Goal: Information Seeking & Learning: Get advice/opinions

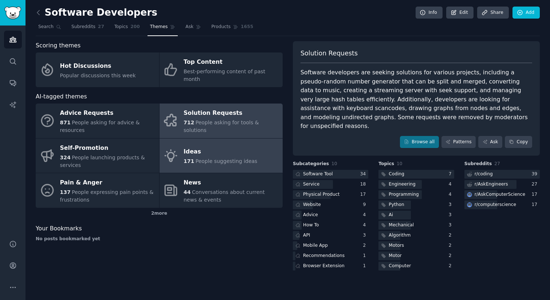
click at [250, 146] on div "Ideas" at bounding box center [220, 152] width 74 height 12
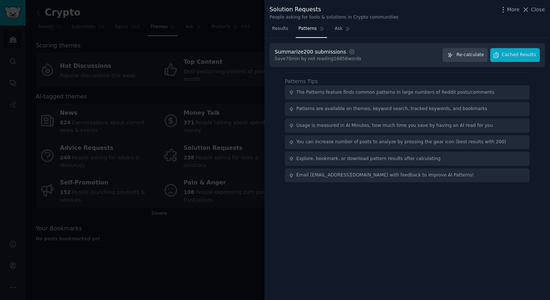
click at [217, 101] on div at bounding box center [275, 150] width 550 height 300
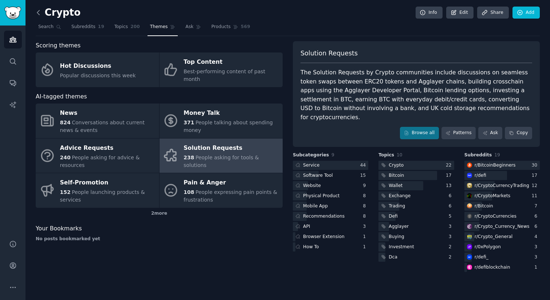
click at [38, 13] on icon at bounding box center [39, 13] width 8 height 8
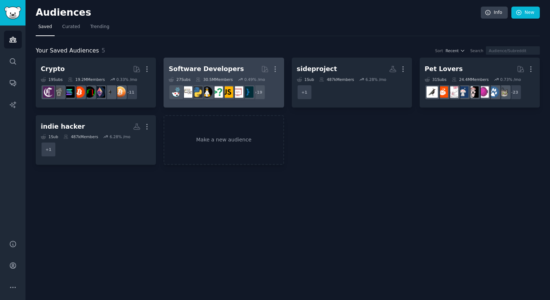
click at [216, 71] on div "Software Developers" at bounding box center [205, 68] width 75 height 9
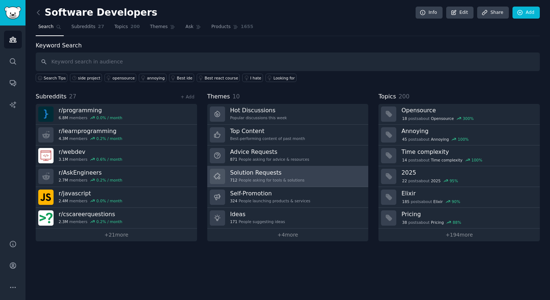
click at [270, 173] on h3 "Solution Requests" at bounding box center [267, 172] width 74 height 8
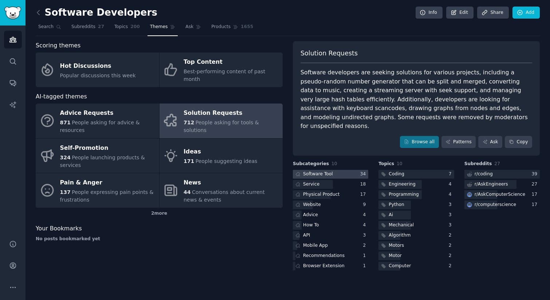
click at [334, 170] on div at bounding box center [330, 174] width 75 height 9
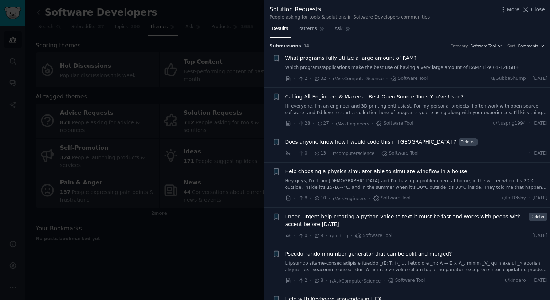
click at [239, 49] on div at bounding box center [275, 150] width 550 height 300
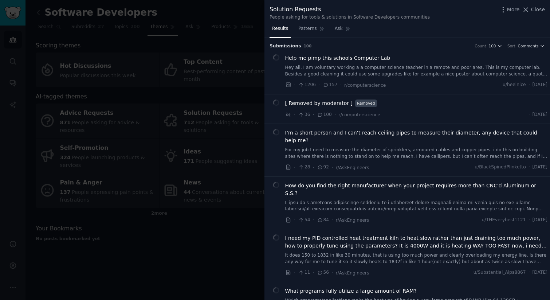
click at [210, 45] on div at bounding box center [275, 150] width 550 height 300
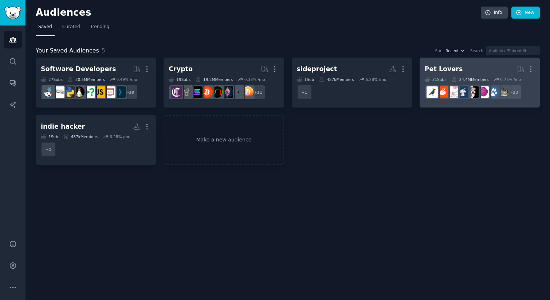
click at [437, 67] on div "Pet Lovers" at bounding box center [443, 68] width 38 height 9
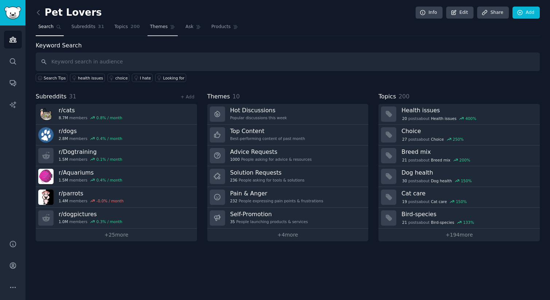
click at [165, 31] on link "Themes" at bounding box center [162, 28] width 31 height 15
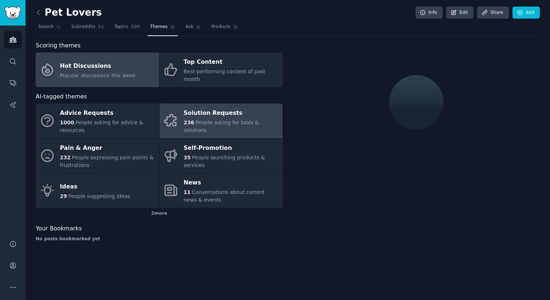
click at [206, 119] on span "People asking for tools & solutions" at bounding box center [220, 125] width 75 height 13
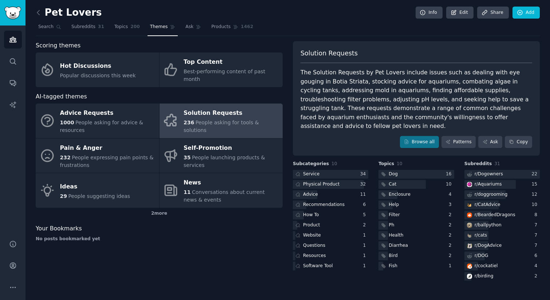
click at [430, 97] on div "The Solution Requests by Pet Lovers include issues such as dealing with eye gou…" at bounding box center [415, 99] width 231 height 63
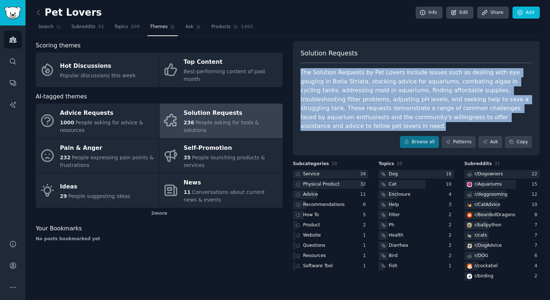
click at [430, 97] on div "The Solution Requests by Pet Lovers include issues such as dealing with eye gou…" at bounding box center [415, 99] width 231 height 63
click at [433, 97] on div "The Solution Requests by Pet Lovers include issues such as dealing with eye gou…" at bounding box center [415, 99] width 231 height 63
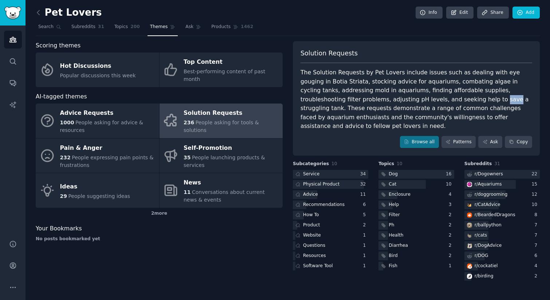
click at [433, 97] on div "The Solution Requests by Pet Lovers include issues such as dealing with eye gou…" at bounding box center [415, 99] width 231 height 63
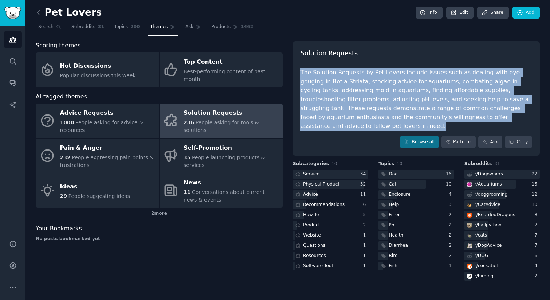
click at [433, 97] on div "The Solution Requests by Pet Lovers include issues such as dealing with eye gou…" at bounding box center [415, 99] width 231 height 63
click at [377, 119] on div "The Solution Requests by Pet Lovers include issues such as dealing with eye gou…" at bounding box center [415, 99] width 231 height 63
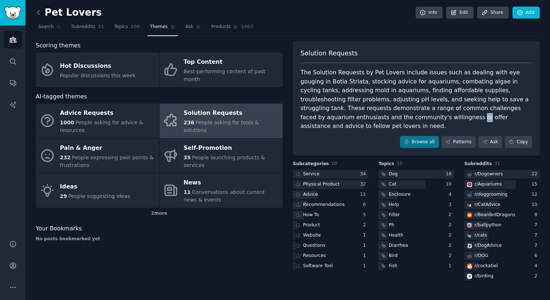
click at [377, 119] on div "The Solution Requests by Pet Lovers include issues such as dealing with eye gou…" at bounding box center [415, 99] width 231 height 63
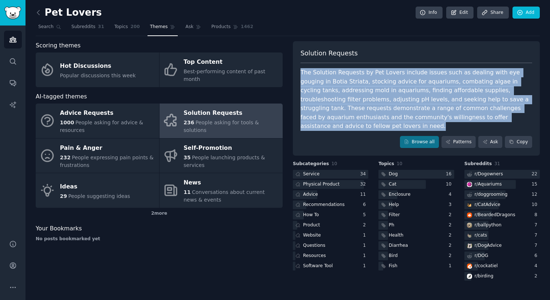
click at [377, 119] on div "The Solution Requests by Pet Lovers include issues such as dealing with eye gou…" at bounding box center [415, 99] width 231 height 63
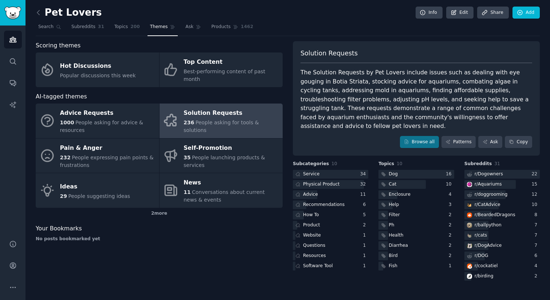
click at [382, 117] on div "The Solution Requests by Pet Lovers include issues such as dealing with eye gou…" at bounding box center [415, 99] width 231 height 63
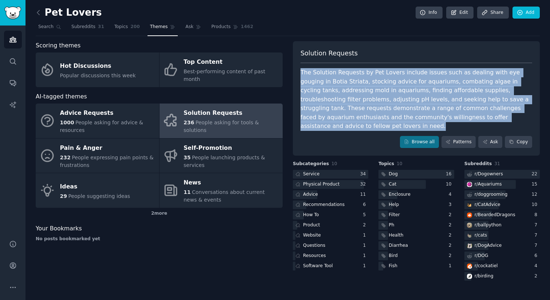
click at [382, 117] on div "The Solution Requests by Pet Lovers include issues such as dealing with eye gou…" at bounding box center [415, 99] width 231 height 63
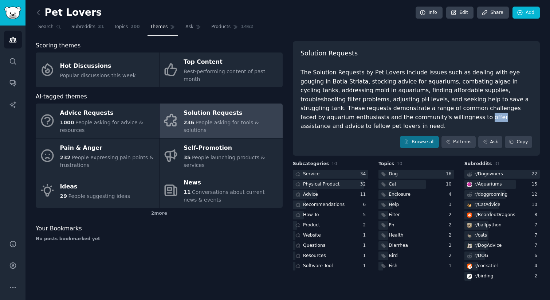
click at [382, 117] on div "The Solution Requests by Pet Lovers include issues such as dealing with eye gou…" at bounding box center [415, 99] width 231 height 63
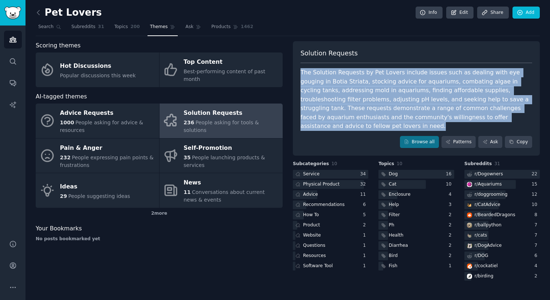
click at [382, 117] on div "The Solution Requests by Pet Lovers include issues such as dealing with eye gou…" at bounding box center [415, 99] width 231 height 63
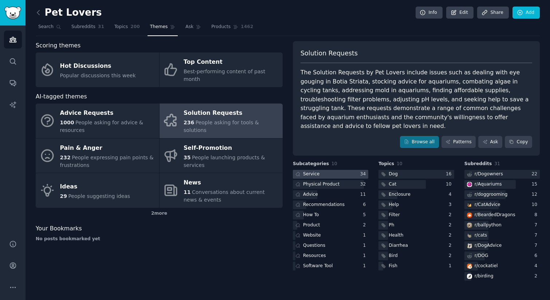
click at [355, 170] on div at bounding box center [330, 174] width 75 height 9
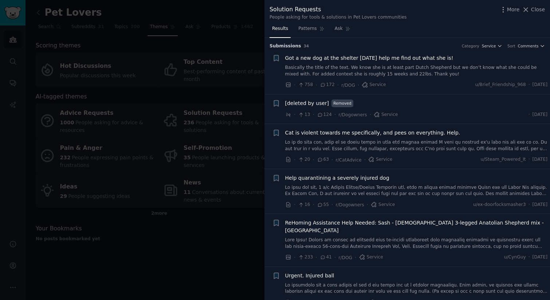
click at [206, 92] on div at bounding box center [275, 150] width 550 height 300
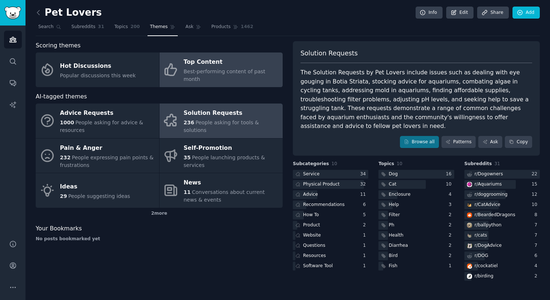
click at [227, 64] on div "Top Content" at bounding box center [230, 62] width 95 height 12
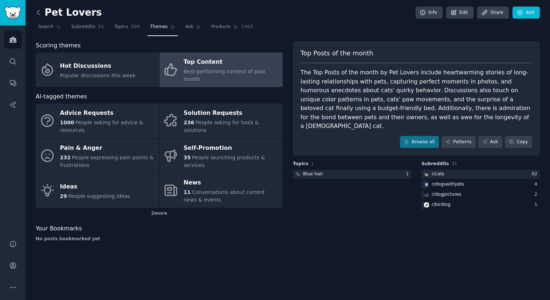
click at [39, 13] on icon at bounding box center [39, 13] width 8 height 8
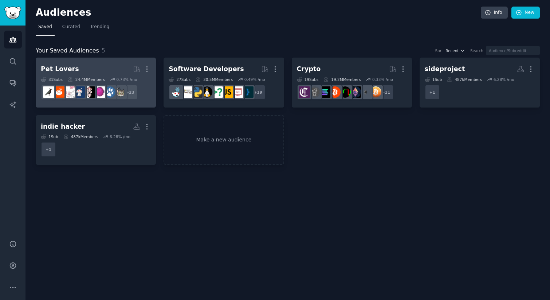
click at [119, 70] on h2 "Pet Lovers Curated by GummySearch More" at bounding box center [96, 69] width 110 height 13
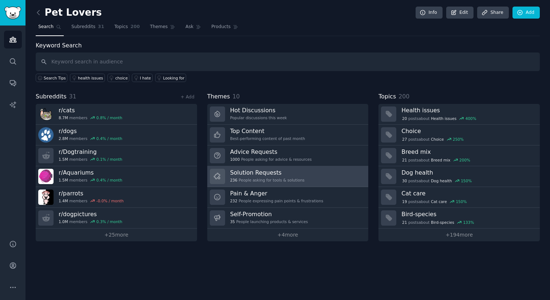
click at [249, 171] on h3 "Solution Requests" at bounding box center [267, 172] width 74 height 8
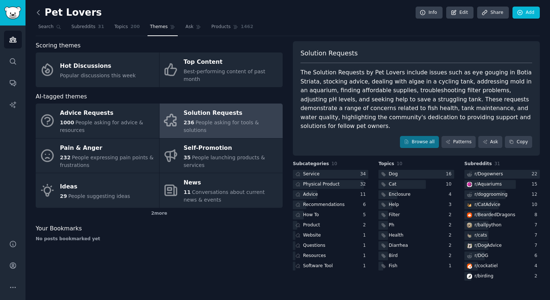
click at [36, 15] on icon at bounding box center [39, 13] width 8 height 8
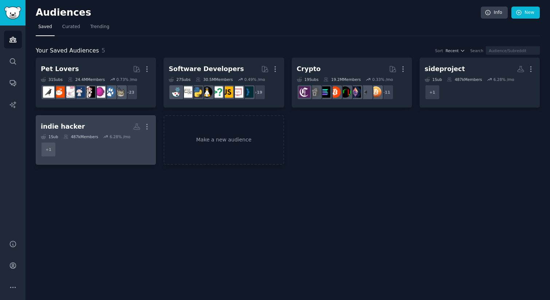
click at [113, 128] on h2 "indie hacker More" at bounding box center [96, 126] width 110 height 13
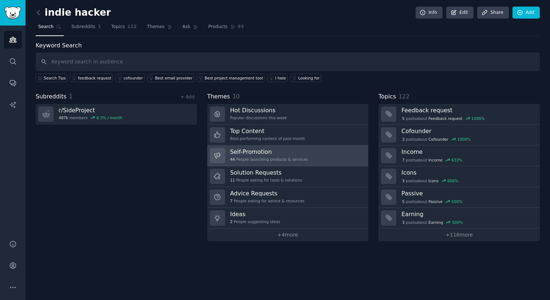
click at [266, 156] on div "Self-Promotion 44 People launching products & services" at bounding box center [269, 155] width 78 height 15
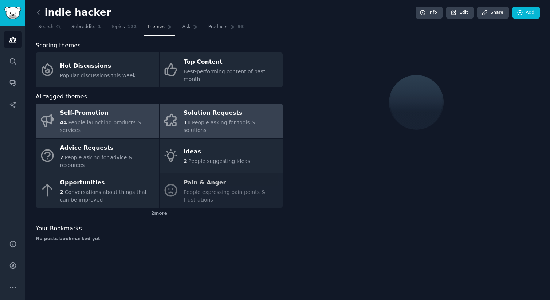
click at [250, 114] on div "Solution Requests" at bounding box center [230, 113] width 95 height 12
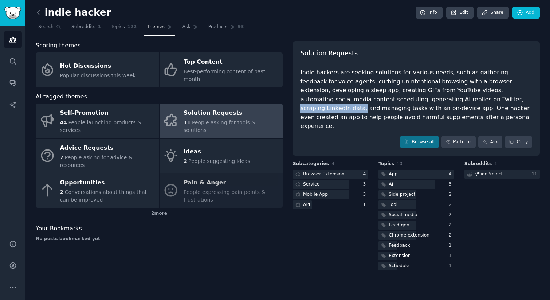
drag, startPoint x: 415, startPoint y: 100, endPoint x: 476, endPoint y: 104, distance: 60.6
click at [476, 101] on div "Indie hackers are seeking solutions for various needs, such as gathering feedba…" at bounding box center [415, 99] width 231 height 63
copy div "scraping LinkedIn data,"
click at [37, 13] on icon at bounding box center [38, 12] width 2 height 4
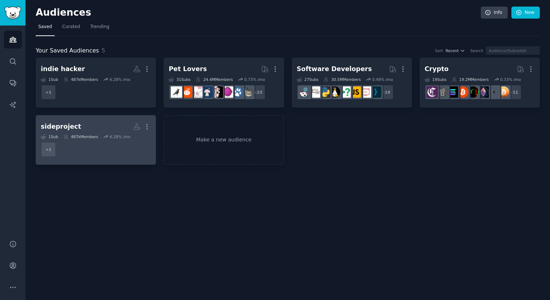
click at [115, 152] on dd "+ 1" at bounding box center [96, 149] width 110 height 20
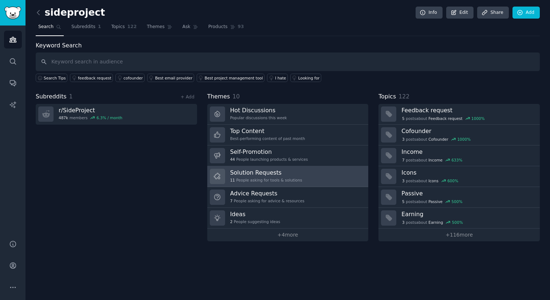
click at [330, 177] on link "Solution Requests 11 People asking for tools & solutions" at bounding box center [287, 176] width 161 height 21
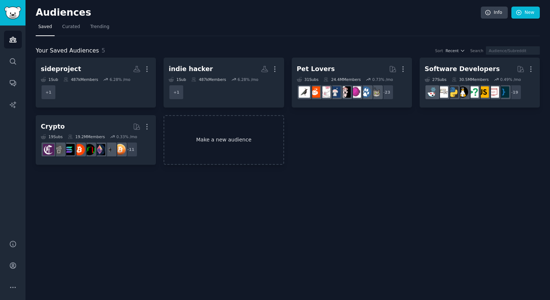
click at [260, 147] on link "Make a new audience" at bounding box center [223, 140] width 120 height 50
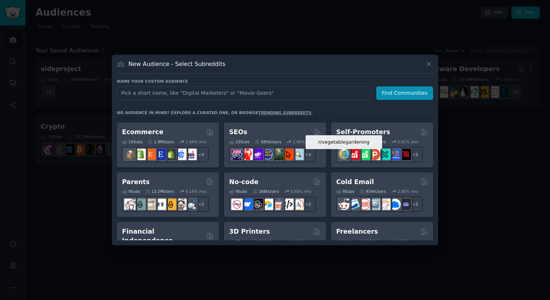
scroll to position [322, 0]
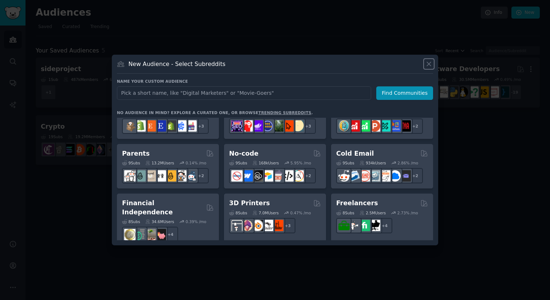
click at [428, 60] on icon at bounding box center [429, 64] width 8 height 8
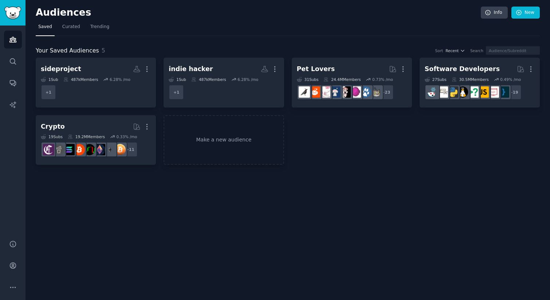
click at [230, 41] on div "Your Saved Audiences 5 Sort Recent Search sideproject More 1 Sub 487k Members 6…" at bounding box center [288, 100] width 504 height 129
click at [196, 139] on link "Make a new audience" at bounding box center [223, 140] width 120 height 50
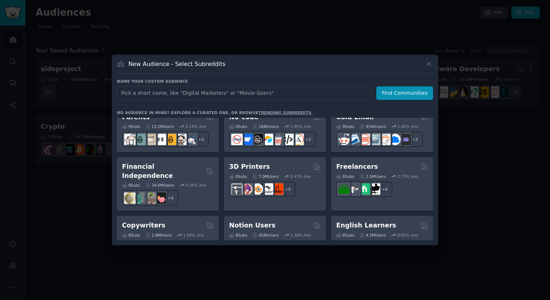
scroll to position [423, 0]
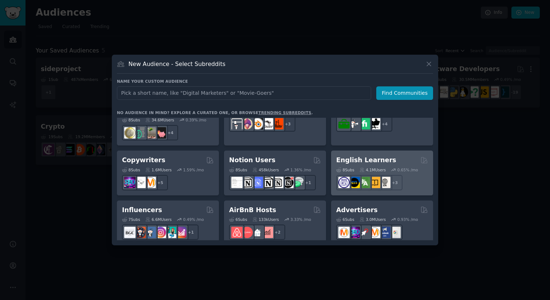
click at [370, 155] on h2 "English Learners" at bounding box center [366, 159] width 60 height 9
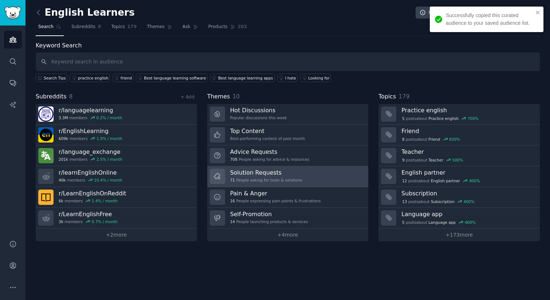
click at [269, 179] on div "71 People asking for tools & solutions" at bounding box center [266, 179] width 72 height 5
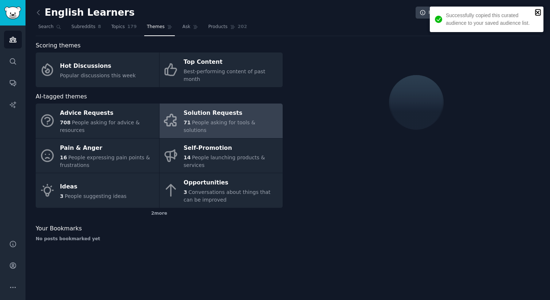
click at [539, 12] on icon "close" at bounding box center [537, 12] width 5 height 6
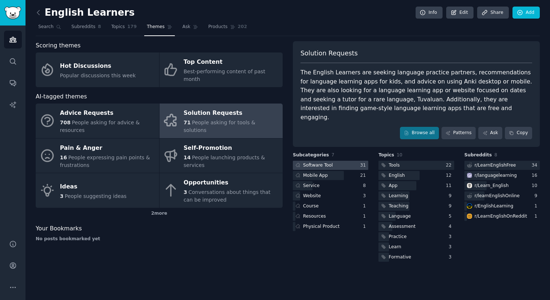
click at [355, 160] on div at bounding box center [330, 164] width 75 height 9
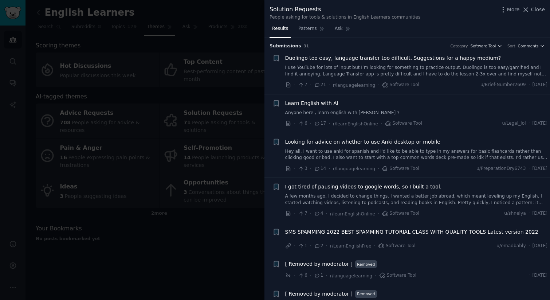
click at [245, 117] on div at bounding box center [275, 150] width 550 height 300
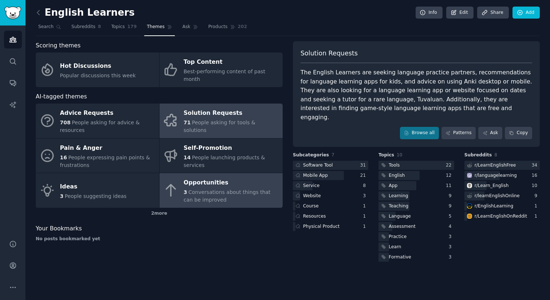
click at [263, 189] on span "Conversations about things that can be improved" at bounding box center [226, 195] width 87 height 13
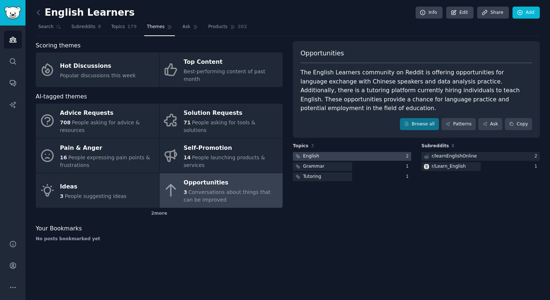
click at [318, 154] on div "English" at bounding box center [307, 156] width 28 height 9
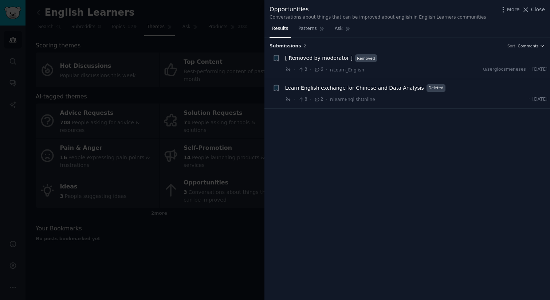
click at [219, 211] on div at bounding box center [275, 150] width 550 height 300
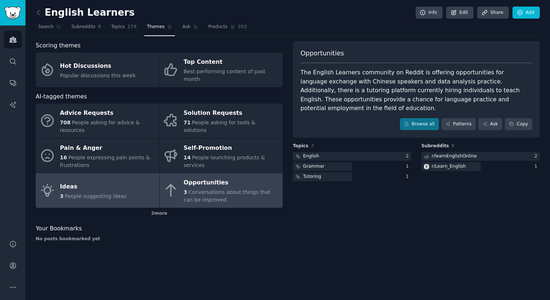
click at [117, 199] on link "Ideas 3 People suggesting ideas" at bounding box center [97, 190] width 123 height 35
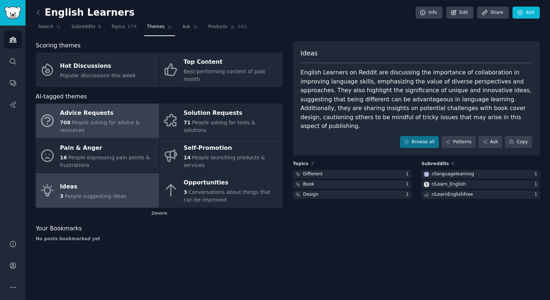
click at [131, 119] on span "People asking for advice & resources" at bounding box center [100, 125] width 80 height 13
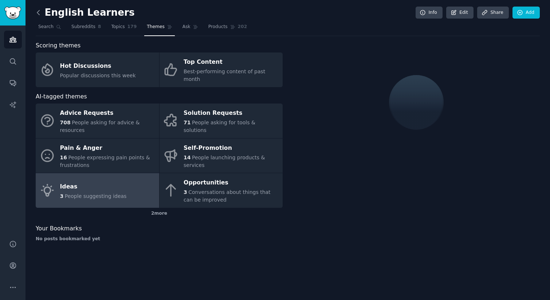
click at [39, 13] on icon at bounding box center [39, 13] width 8 height 8
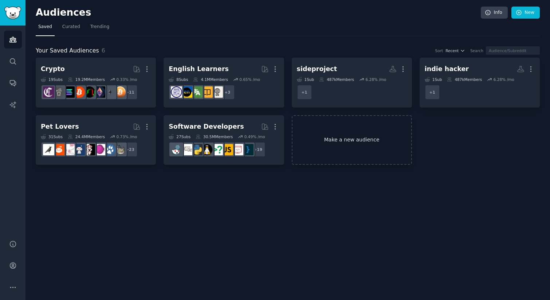
click at [321, 135] on link "Make a new audience" at bounding box center [351, 140] width 120 height 50
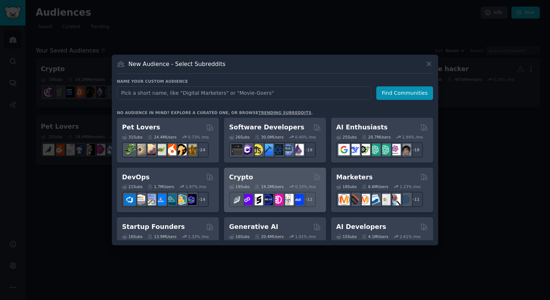
click at [307, 174] on div "Crypto Curated by GummySearch" at bounding box center [275, 176] width 92 height 9
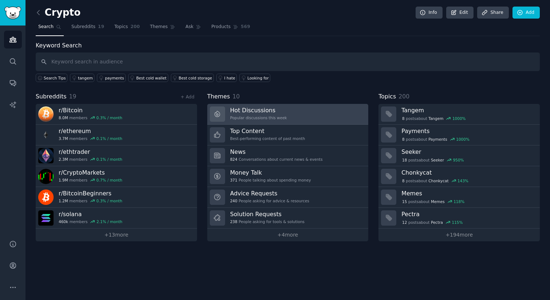
click at [273, 116] on div "Popular discussions this week" at bounding box center [258, 117] width 57 height 5
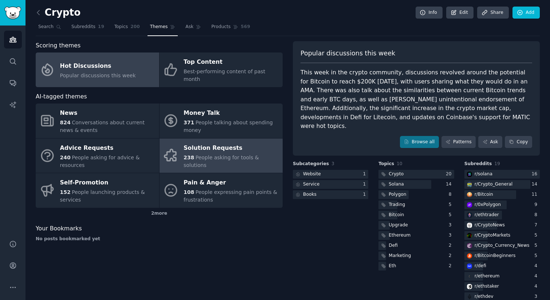
click at [194, 148] on div "Solution Requests" at bounding box center [230, 148] width 95 height 12
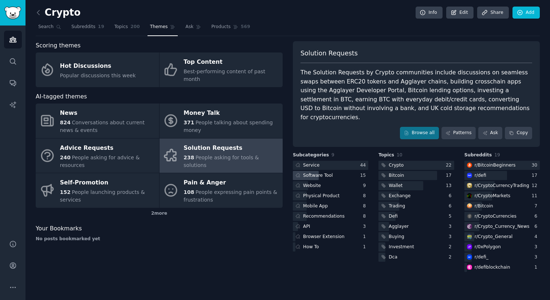
click at [327, 172] on div "Software Tool" at bounding box center [318, 175] width 30 height 7
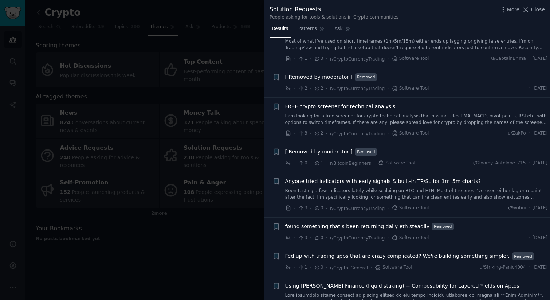
scroll to position [310, 0]
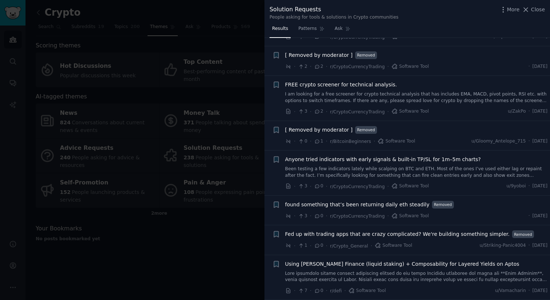
click at [224, 230] on div at bounding box center [275, 150] width 550 height 300
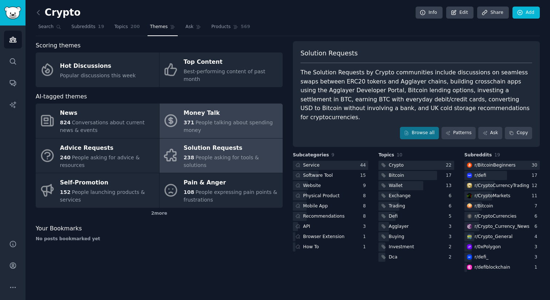
click at [201, 119] on div "371 People talking about spending money" at bounding box center [230, 126] width 95 height 15
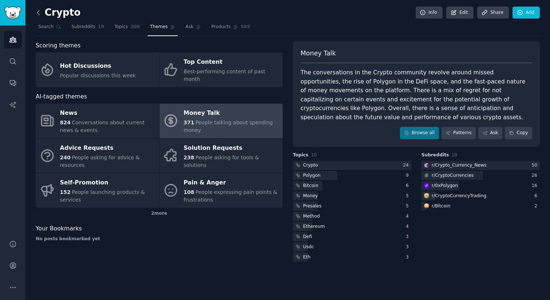
click at [37, 11] on icon at bounding box center [39, 13] width 8 height 8
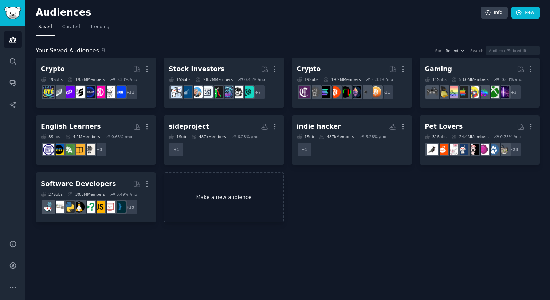
click at [205, 205] on link "Make a new audience" at bounding box center [223, 197] width 120 height 50
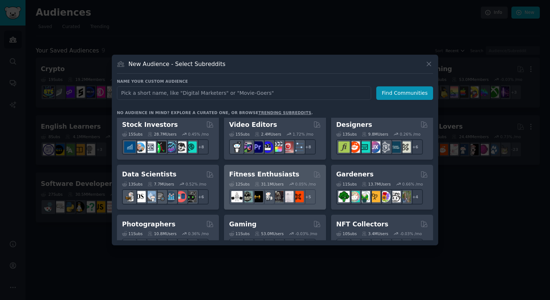
scroll to position [182, 0]
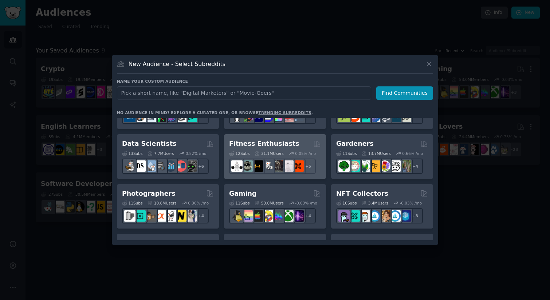
click at [267, 140] on h2 "Fitness Enthusiasts" at bounding box center [264, 143] width 70 height 9
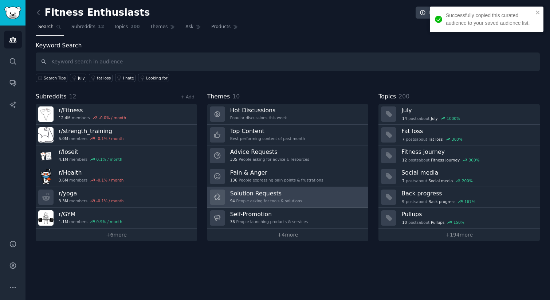
click at [306, 197] on link "Solution Requests 94 People asking for tools & solutions" at bounding box center [287, 197] width 161 height 21
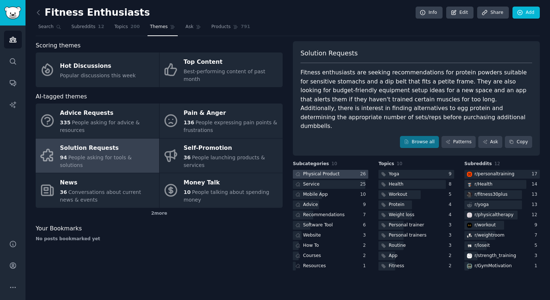
click at [324, 171] on div "Physical Product" at bounding box center [321, 174] width 36 height 7
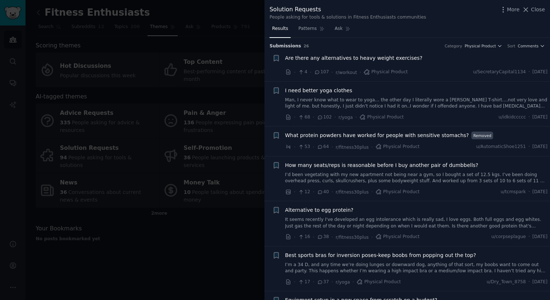
click at [225, 163] on div at bounding box center [275, 150] width 550 height 300
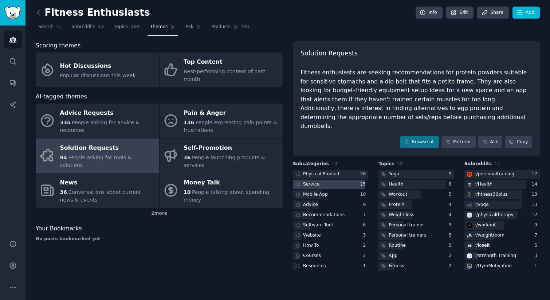
click at [333, 180] on div at bounding box center [329, 184] width 72 height 9
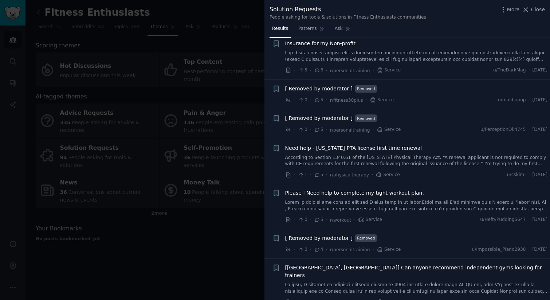
scroll to position [192, 0]
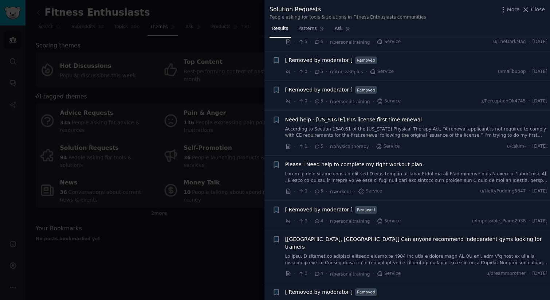
click at [230, 202] on div at bounding box center [275, 150] width 550 height 300
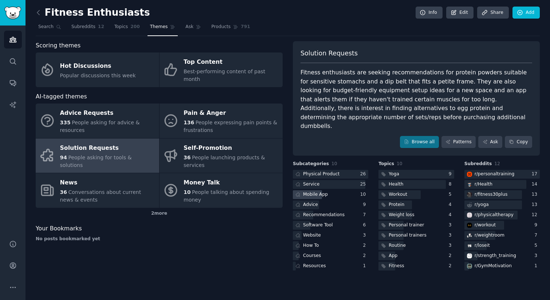
click at [320, 191] on div "Mobile App" at bounding box center [315, 194] width 25 height 7
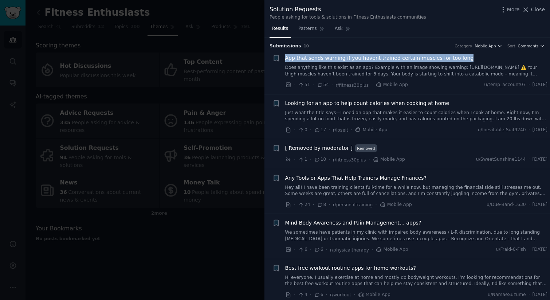
scroll to position [128, 0]
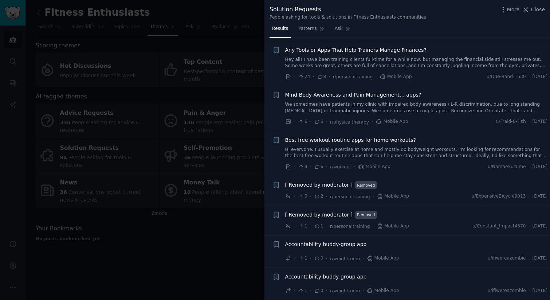
click at [229, 48] on div at bounding box center [275, 150] width 550 height 300
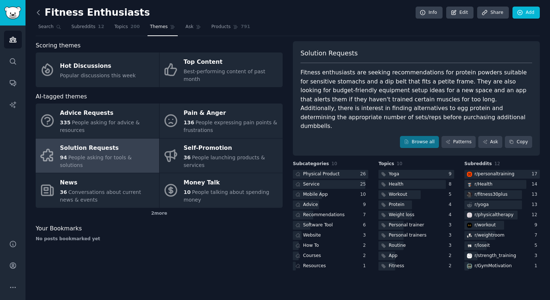
click at [41, 12] on icon at bounding box center [39, 13] width 8 height 8
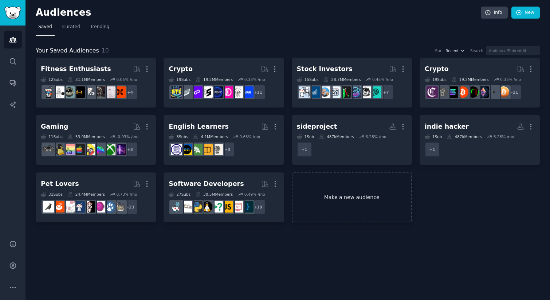
click at [344, 202] on link "Make a new audience" at bounding box center [351, 197] width 120 height 50
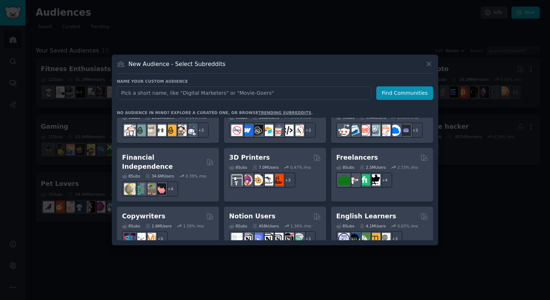
scroll to position [438, 0]
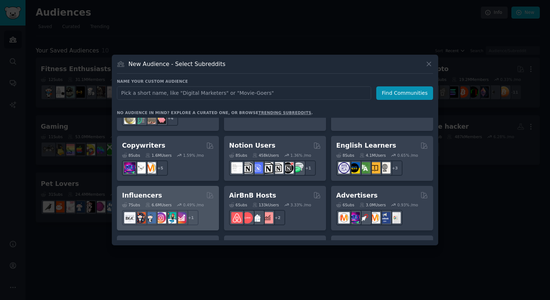
click at [187, 191] on div "Influencers" at bounding box center [168, 195] width 92 height 9
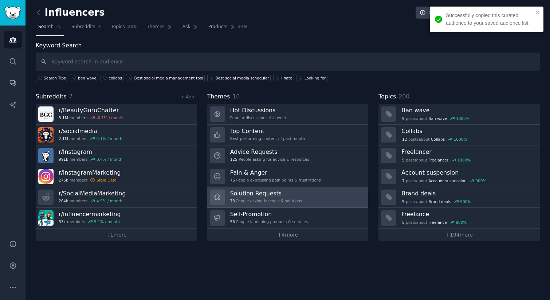
click at [304, 199] on link "Solution Requests 73 People asking for tools & solutions" at bounding box center [287, 197] width 161 height 21
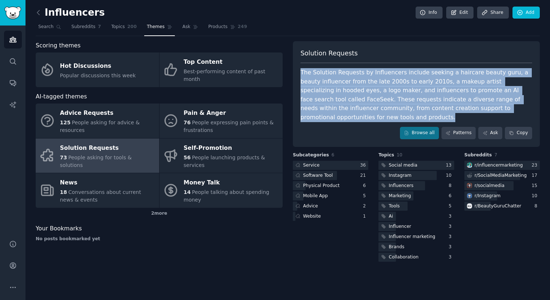
drag, startPoint x: 515, startPoint y: 107, endPoint x: 298, endPoint y: 73, distance: 219.6
click at [298, 73] on div "Solution Requests The Solution Requests by Influencers include seeking a hairca…" at bounding box center [416, 94] width 247 height 106
copy div "The Solution Requests by Influencers include seeking a haircare beauty guru, a …"
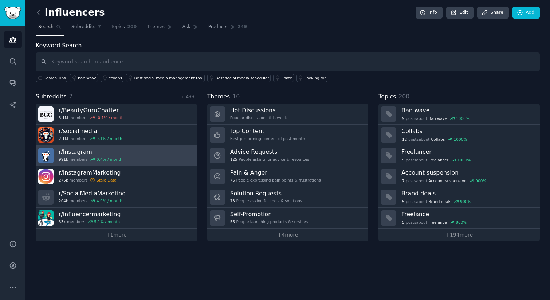
click at [185, 156] on link "r/ Instagram 991k members 0.4 % / month" at bounding box center [116, 155] width 161 height 21
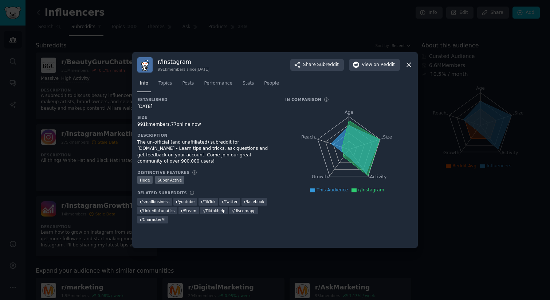
click at [409, 63] on icon at bounding box center [409, 65] width 8 height 8
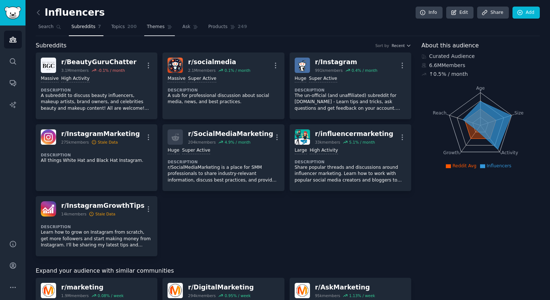
click at [160, 31] on link "Themes" at bounding box center [159, 28] width 31 height 15
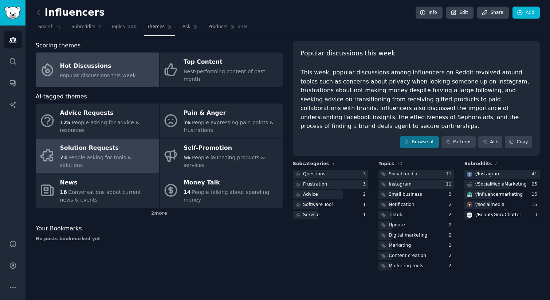
click at [132, 154] on span "People asking for tools & solutions" at bounding box center [96, 160] width 72 height 13
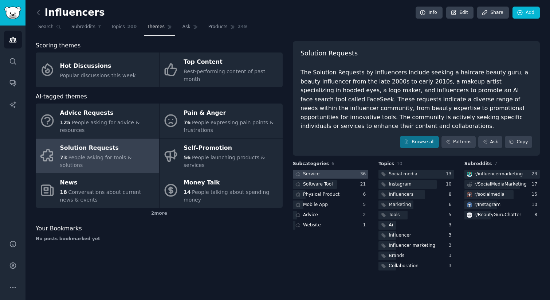
click at [345, 172] on div at bounding box center [330, 174] width 75 height 9
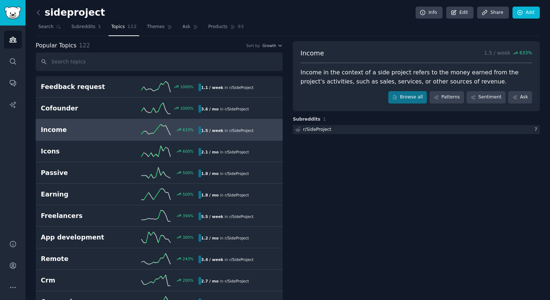
click at [42, 14] on link at bounding box center [40, 13] width 9 height 12
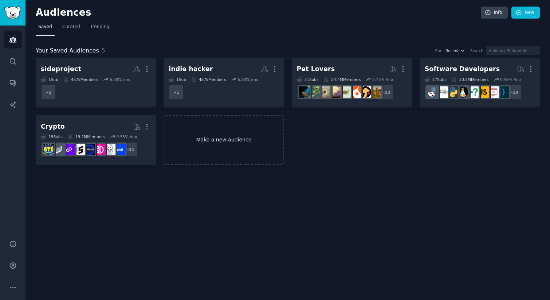
click at [208, 142] on link "Make a new audience" at bounding box center [223, 140] width 120 height 50
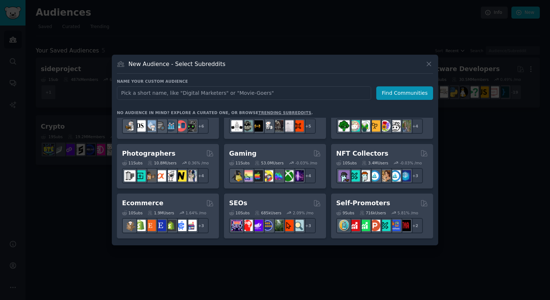
scroll to position [249, 0]
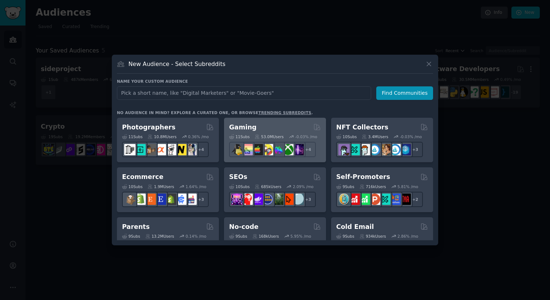
click at [286, 126] on div "Gaming" at bounding box center [275, 127] width 92 height 9
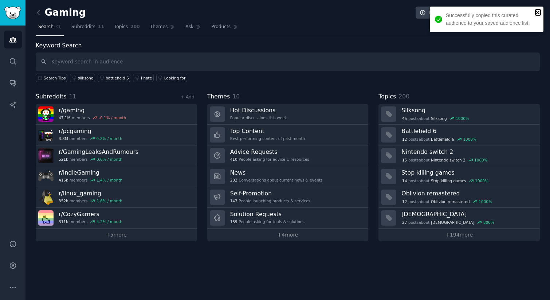
click at [537, 10] on icon "close" at bounding box center [537, 12] width 5 height 6
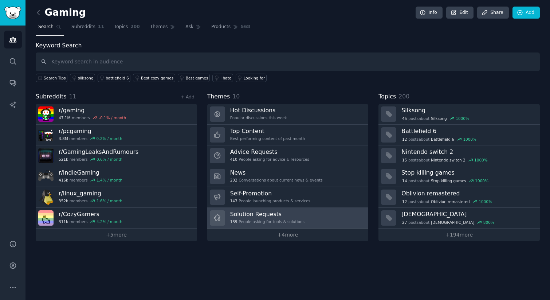
click at [300, 218] on div "Solution Requests 139 People asking for tools & solutions" at bounding box center [267, 217] width 74 height 15
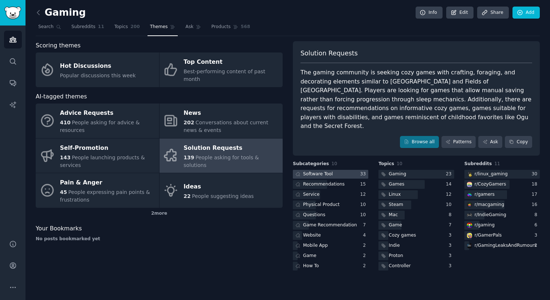
click at [325, 171] on div "Software Tool" at bounding box center [318, 174] width 30 height 7
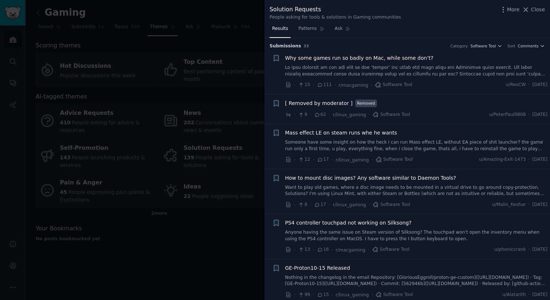
click at [205, 201] on div at bounding box center [275, 150] width 550 height 300
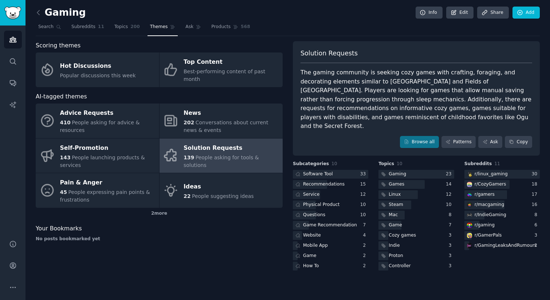
click at [234, 142] on div "Solution Requests" at bounding box center [230, 148] width 95 height 12
click at [245, 146] on div "Solution Requests" at bounding box center [230, 148] width 95 height 12
click at [309, 171] on div "Software Tool" at bounding box center [318, 174] width 30 height 7
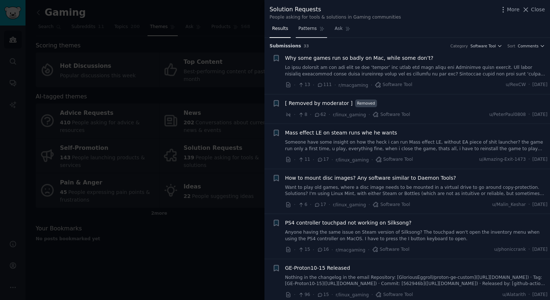
click at [314, 27] on span "Patterns" at bounding box center [307, 28] width 18 height 7
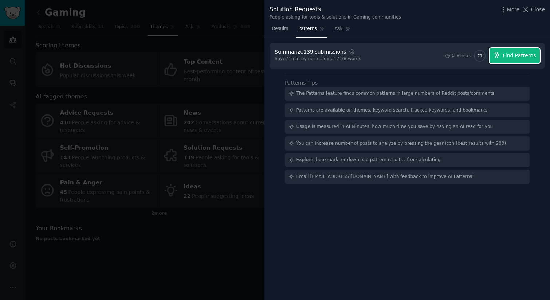
click at [509, 50] on button "Find Patterns" at bounding box center [514, 55] width 50 height 15
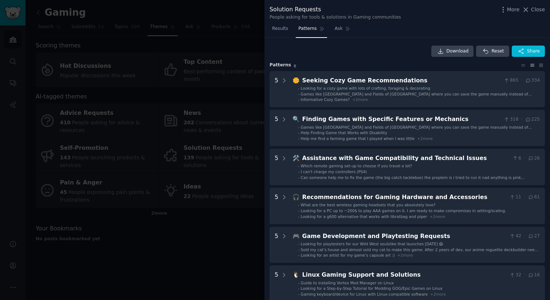
click at [245, 258] on div at bounding box center [275, 150] width 550 height 300
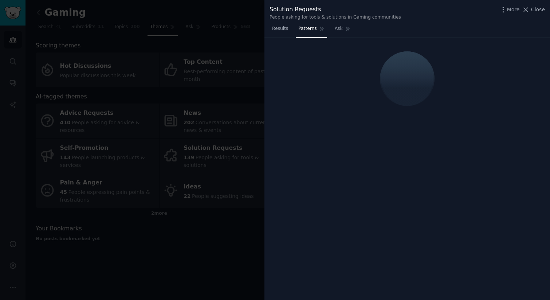
click at [237, 231] on div at bounding box center [275, 150] width 550 height 300
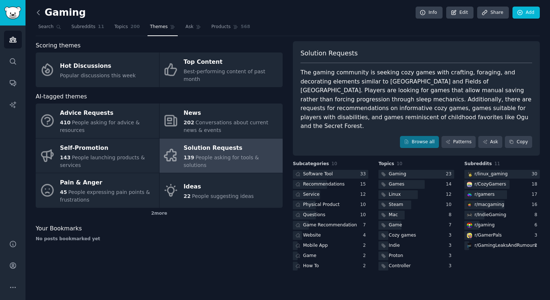
click at [38, 12] on icon at bounding box center [39, 13] width 8 height 8
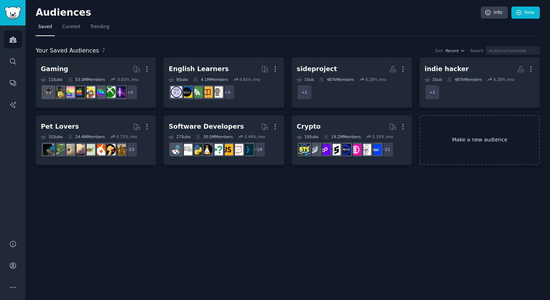
click at [442, 136] on link "Make a new audience" at bounding box center [479, 140] width 120 height 50
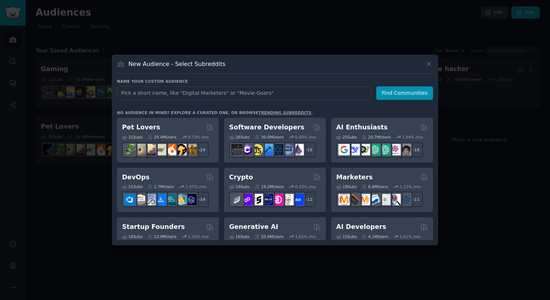
click at [349, 37] on div at bounding box center [275, 150] width 550 height 300
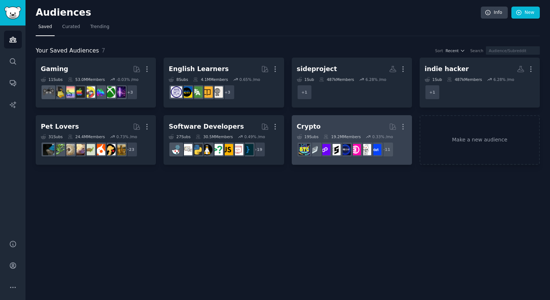
click at [341, 124] on h2 "Crypto More" at bounding box center [352, 126] width 110 height 13
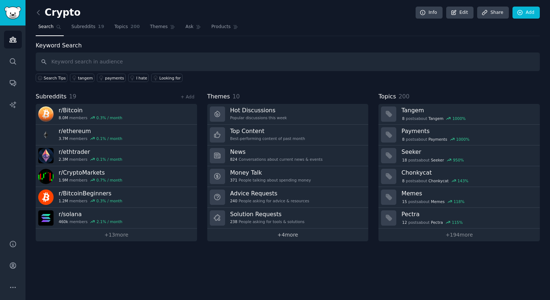
click at [305, 235] on link "+ 4 more" at bounding box center [287, 234] width 161 height 13
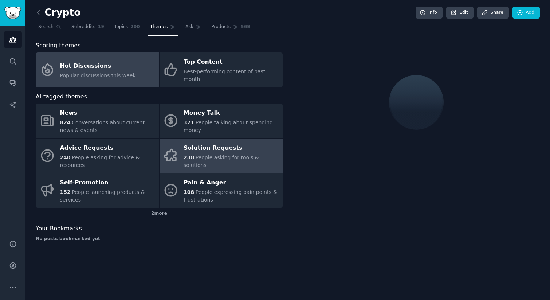
click at [259, 154] on span "People asking for tools & solutions" at bounding box center [220, 160] width 75 height 13
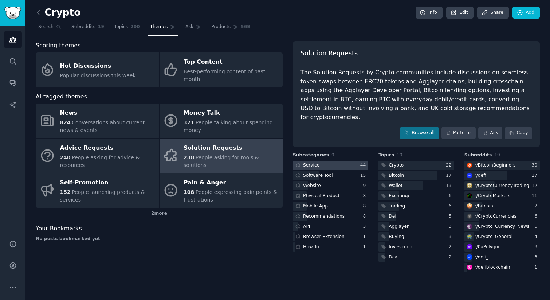
click at [322, 160] on div at bounding box center [330, 164] width 75 height 9
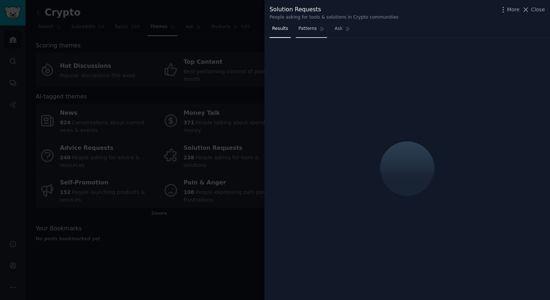
click at [313, 35] on link "Patterns" at bounding box center [310, 30] width 31 height 15
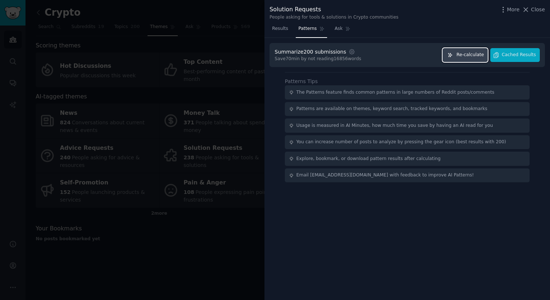
click at [477, 58] on button "Re-calculate" at bounding box center [464, 55] width 45 height 14
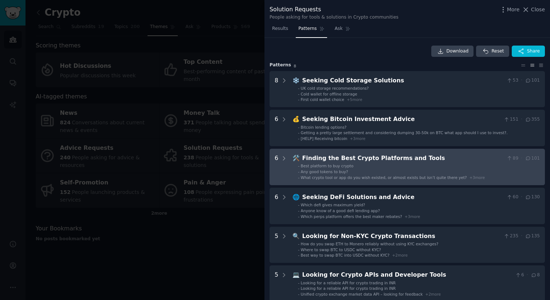
click at [473, 176] on span "+ 3 more" at bounding box center [477, 177] width 16 height 4
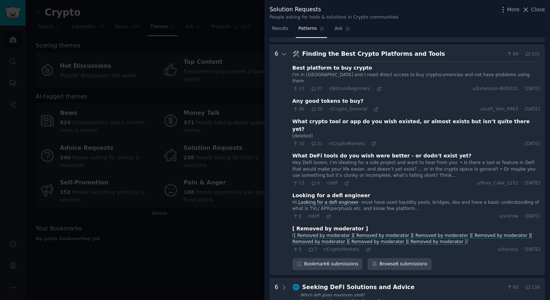
scroll to position [111, 0]
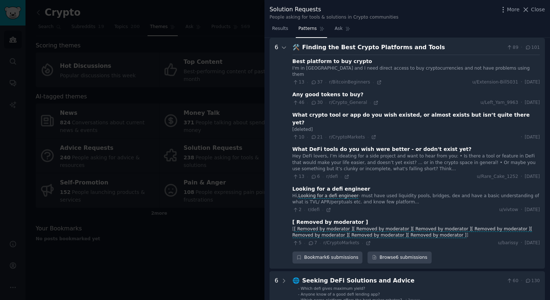
click at [176, 85] on div at bounding box center [275, 150] width 550 height 300
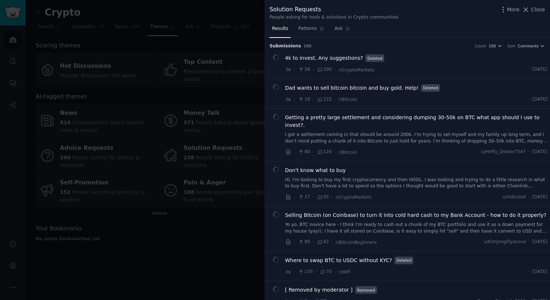
click at [132, 54] on div at bounding box center [275, 150] width 550 height 300
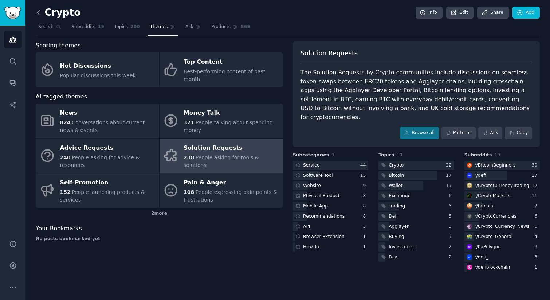
click at [37, 12] on icon at bounding box center [38, 12] width 2 height 4
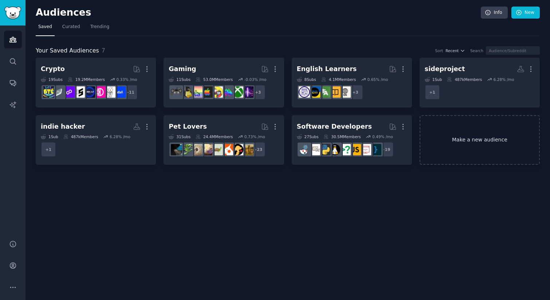
click at [467, 135] on link "Make a new audience" at bounding box center [479, 140] width 120 height 50
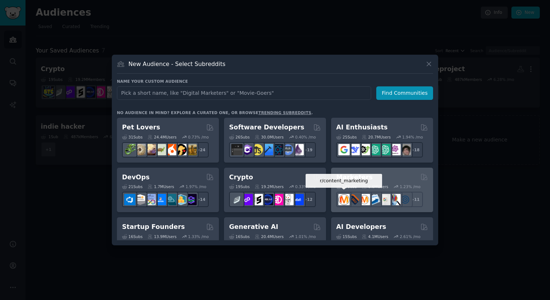
scroll to position [110, 0]
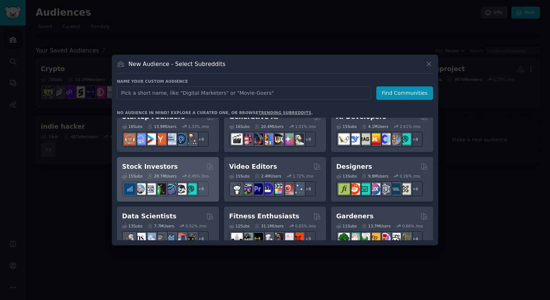
click at [191, 164] on div "Stock Investors" at bounding box center [168, 166] width 92 height 9
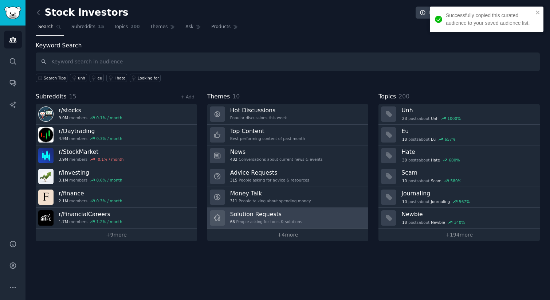
click at [272, 217] on h3 "Solution Requests" at bounding box center [266, 214] width 72 height 8
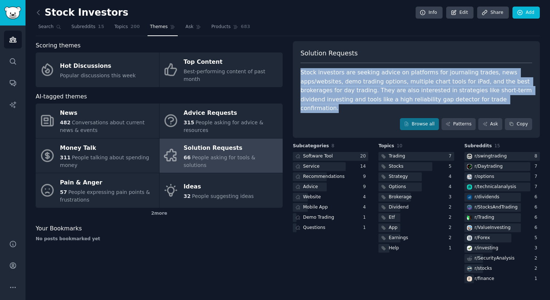
drag, startPoint x: 499, startPoint y: 96, endPoint x: 301, endPoint y: 71, distance: 200.0
click at [301, 71] on div "Stock investors are seeking advice on platforms for journaling trades, news app…" at bounding box center [415, 90] width 231 height 45
copy div "Stock investors are seeking advice on platforms for journaling trades, news app…"
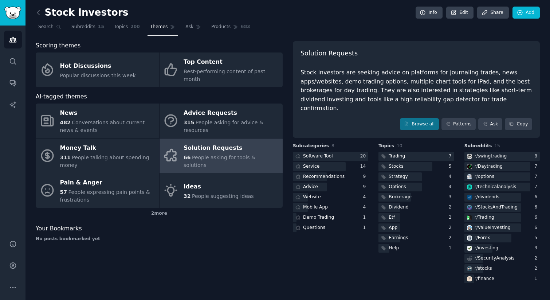
drag, startPoint x: 121, startPoint y: 12, endPoint x: 114, endPoint y: 15, distance: 8.1
click at [114, 15] on div "Stock Investors Info Edit Share Add" at bounding box center [288, 14] width 504 height 15
drag, startPoint x: 124, startPoint y: 12, endPoint x: 112, endPoint y: 16, distance: 12.3
click at [112, 16] on div "Stock Investors Info Edit Share Add" at bounding box center [288, 14] width 504 height 15
copy h2 "Stock Investors"
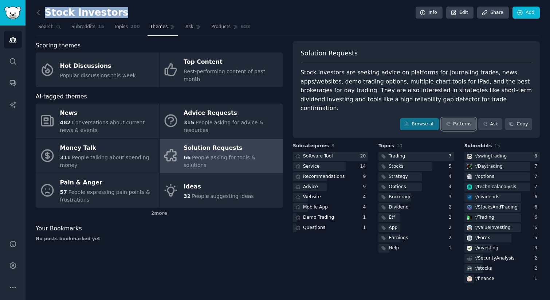
click at [457, 118] on link "Patterns" at bounding box center [458, 124] width 34 height 12
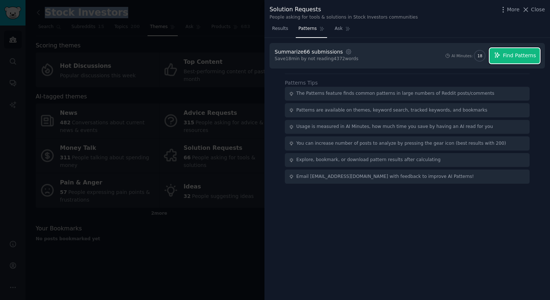
click at [516, 57] on span "Find Patterns" at bounding box center [519, 56] width 33 height 8
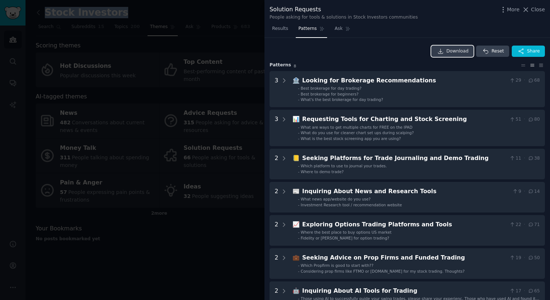
click at [449, 53] on span "Download" at bounding box center [457, 51] width 22 height 7
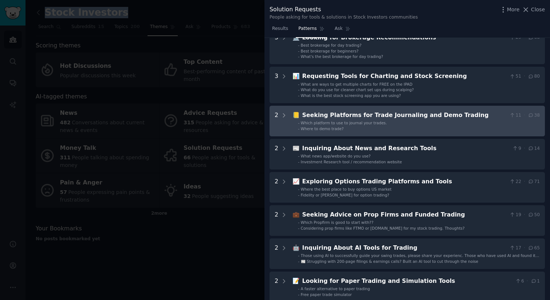
scroll to position [106, 0]
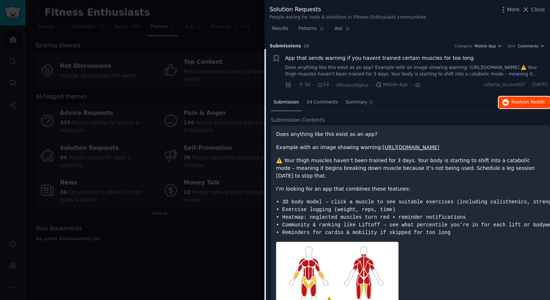
click at [520, 101] on span "Reply on Reddit" at bounding box center [527, 102] width 33 height 7
click at [429, 89] on li "+ App that sends warning if you havent trained certain muscles for too long Doe…" at bounding box center [406, 71] width 285 height 45
click at [429, 56] on span "App that sends warning if you havent trained certain muscles for too long" at bounding box center [379, 58] width 189 height 8
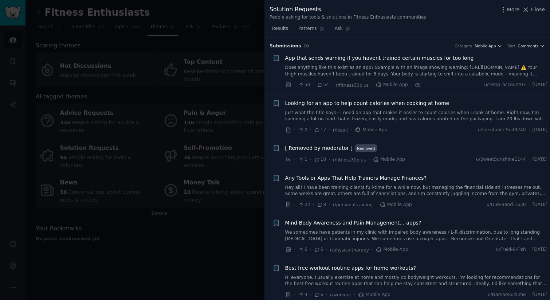
click at [416, 120] on link "Just what the title says—I need an app that makes it easier to count calories w…" at bounding box center [416, 116] width 262 height 13
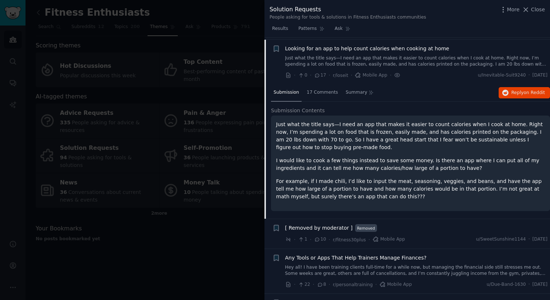
scroll to position [56, 0]
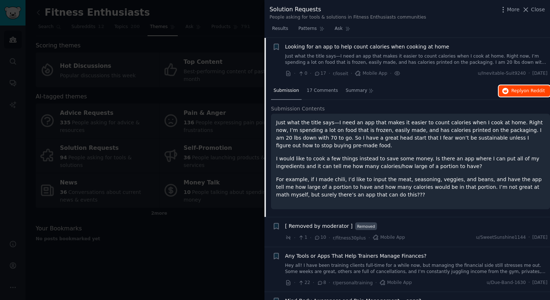
click at [505, 92] on icon "button" at bounding box center [505, 91] width 7 height 7
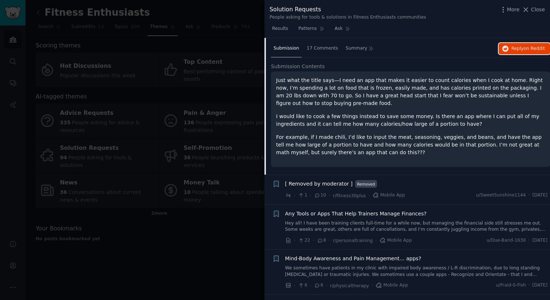
scroll to position [168, 0]
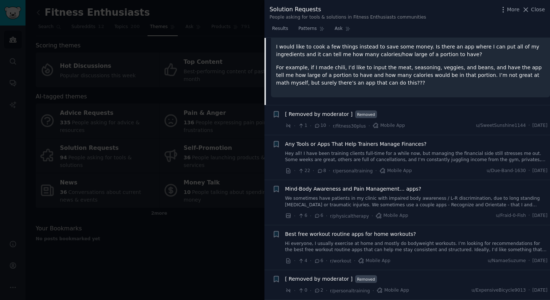
click at [396, 155] on link "Hey all! I have been training clients full-time for a while now, but managing t…" at bounding box center [416, 156] width 262 height 13
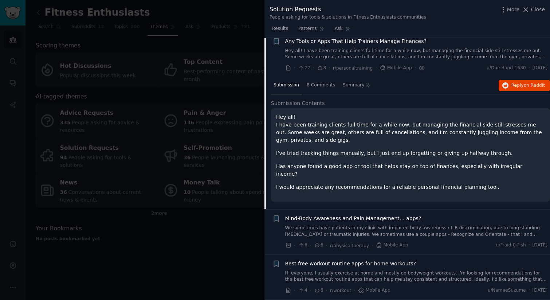
scroll to position [131, 0]
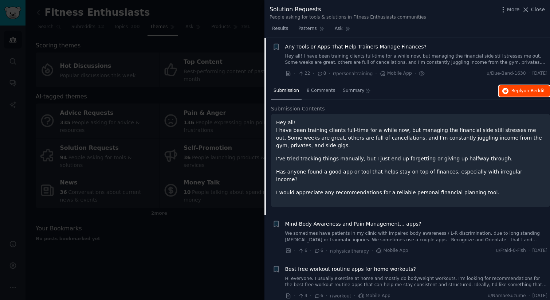
click at [503, 91] on icon "button" at bounding box center [505, 91] width 7 height 7
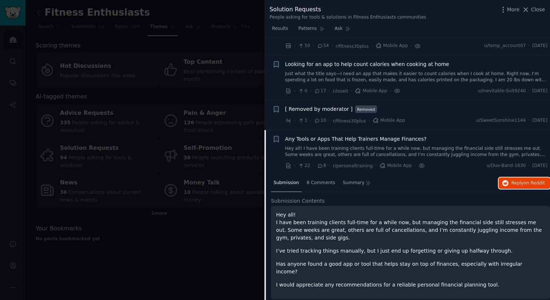
scroll to position [91, 0]
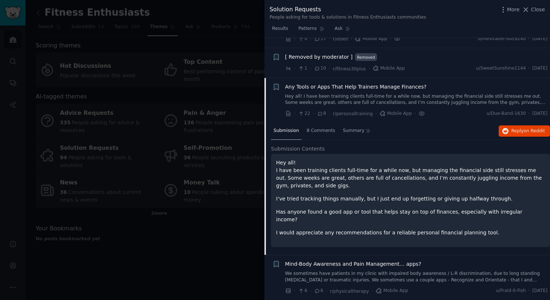
click at [402, 86] on span "Any Tools or Apps That Help Trainers Manage Finances?" at bounding box center [355, 87] width 141 height 8
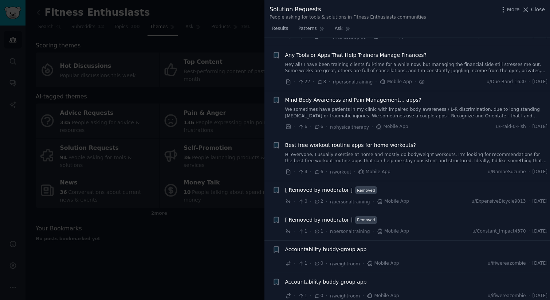
scroll to position [128, 0]
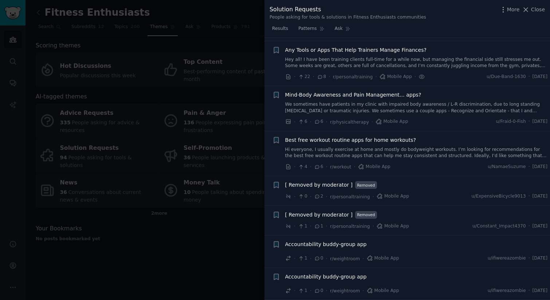
click at [404, 46] on span "Any Tools or Apps That Help Trainers Manage Finances?" at bounding box center [355, 50] width 141 height 8
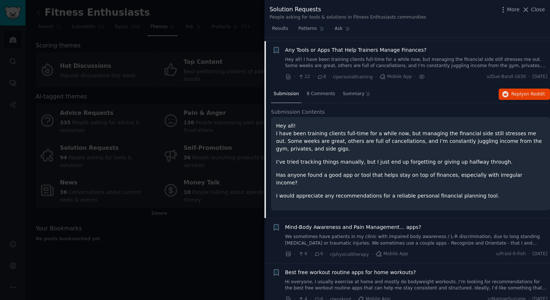
scroll to position [131, 0]
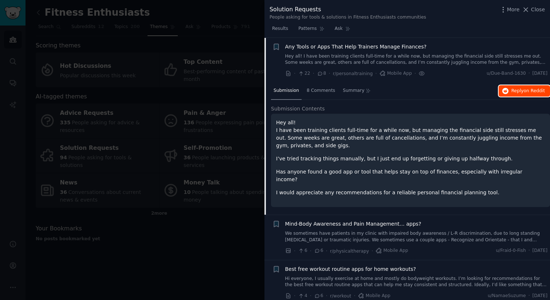
click at [518, 94] on button "Reply on Reddit" at bounding box center [523, 91] width 51 height 12
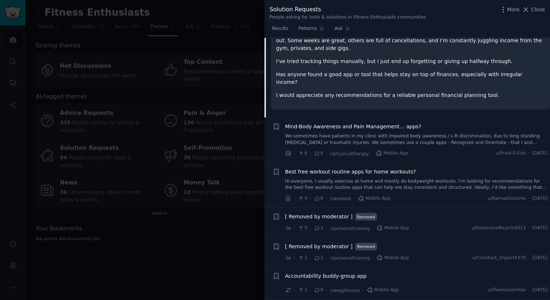
scroll to position [252, 0]
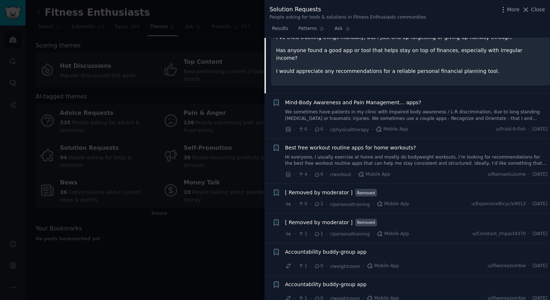
click at [236, 234] on div at bounding box center [275, 150] width 550 height 300
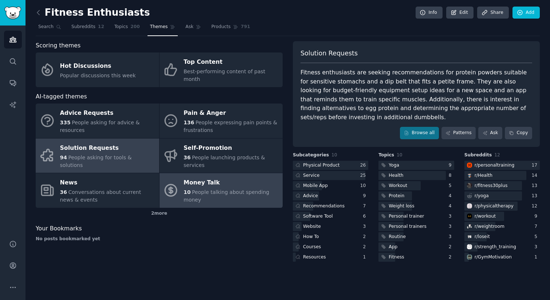
click at [250, 189] on span "People talking about spending money" at bounding box center [226, 195] width 86 height 13
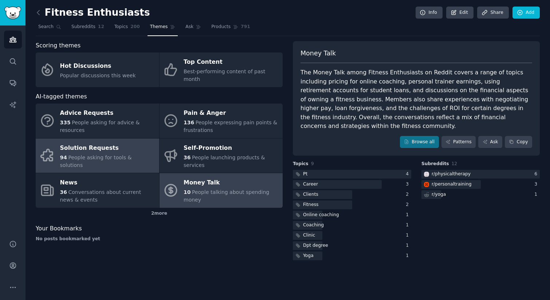
click at [132, 154] on span "People asking for tools & solutions" at bounding box center [96, 160] width 72 height 13
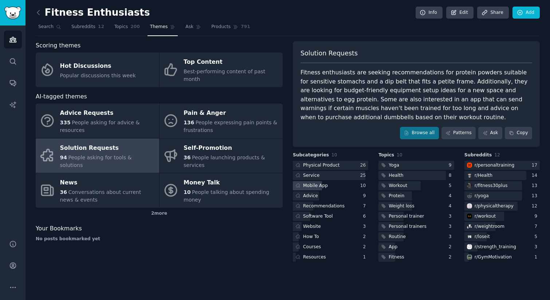
click at [335, 186] on div "Mobile App" at bounding box center [330, 185] width 75 height 9
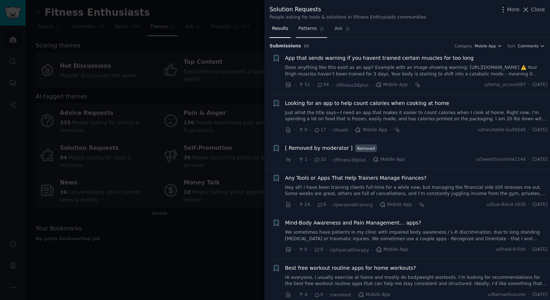
click at [315, 32] on link "Patterns" at bounding box center [310, 30] width 31 height 15
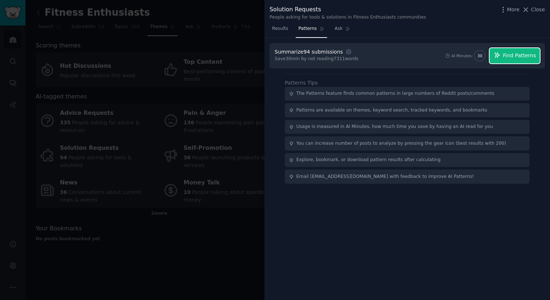
click at [504, 58] on span "Find Patterns" at bounding box center [519, 56] width 33 height 8
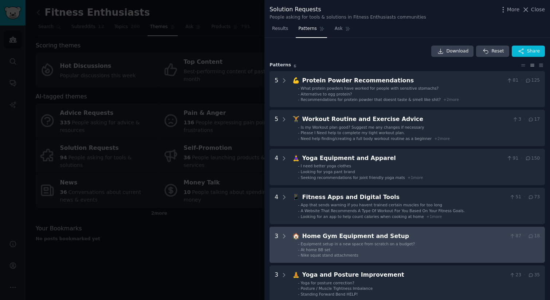
scroll to position [124, 0]
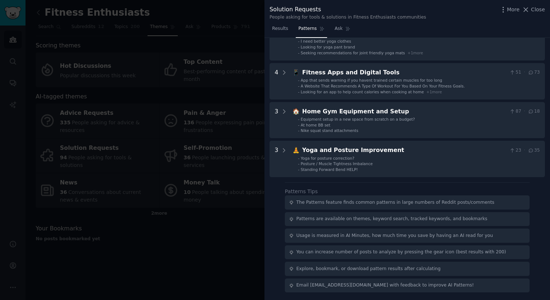
click at [167, 179] on div at bounding box center [275, 150] width 550 height 300
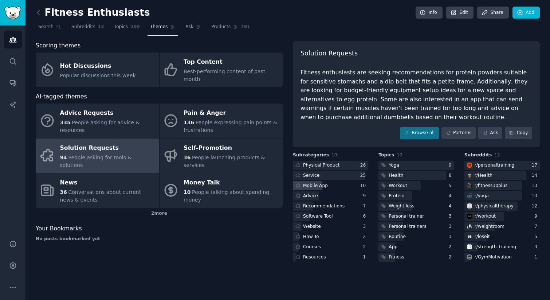
click at [346, 186] on div "Mobile App" at bounding box center [330, 185] width 75 height 9
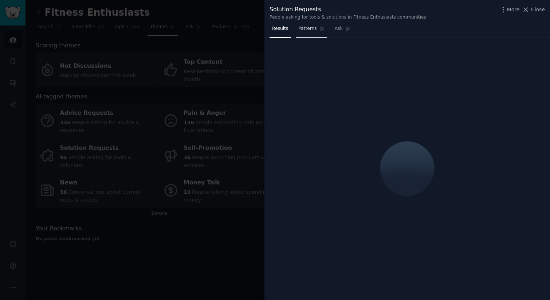
click at [306, 31] on span "Patterns" at bounding box center [307, 28] width 18 height 7
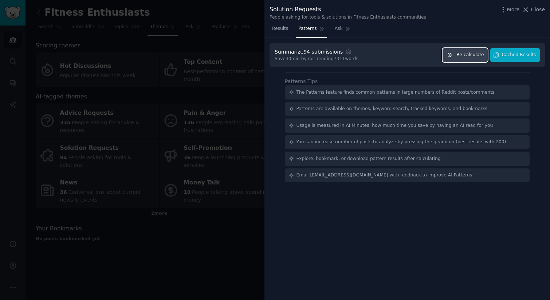
click at [472, 57] on span "Re-calculate" at bounding box center [469, 55] width 27 height 7
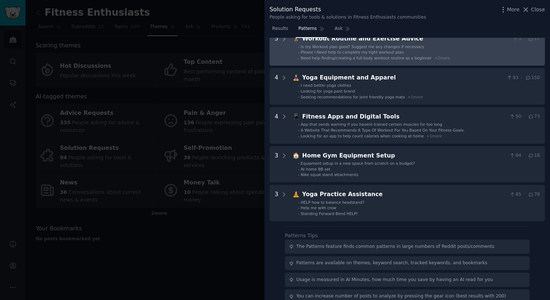
scroll to position [72, 0]
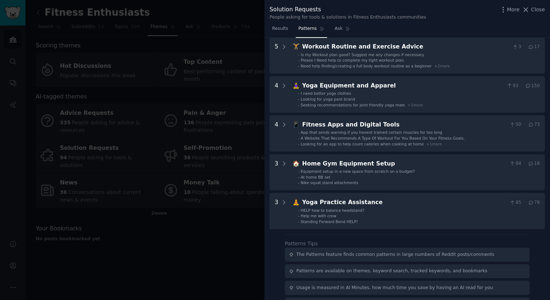
click at [248, 94] on div at bounding box center [275, 150] width 550 height 300
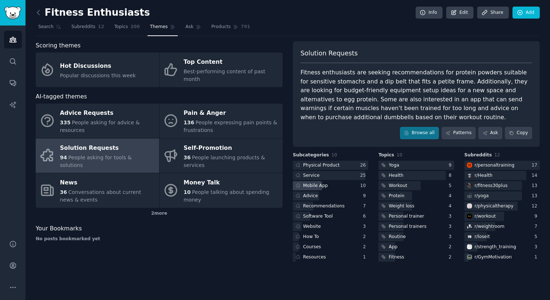
click at [341, 185] on div "Mobile App" at bounding box center [330, 185] width 75 height 9
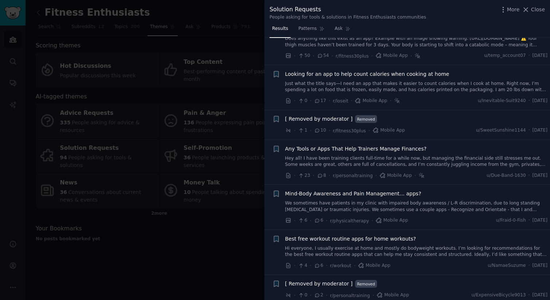
scroll to position [69, 0]
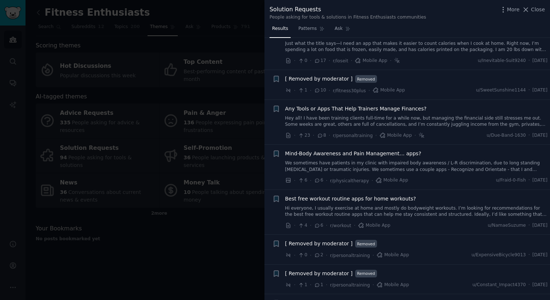
click at [406, 115] on link "Hey all! I have been training clients full-time for a while now, but managing t…" at bounding box center [416, 121] width 262 height 13
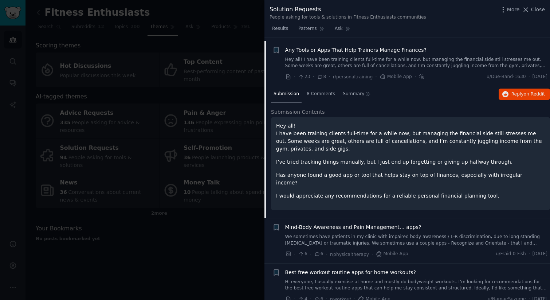
scroll to position [131, 0]
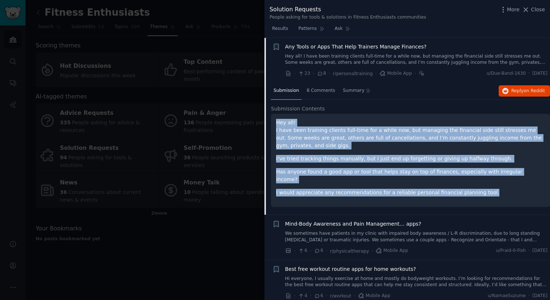
drag, startPoint x: 479, startPoint y: 184, endPoint x: 321, endPoint y: 125, distance: 168.0
click at [321, 125] on div "Hey all! I have been training clients full-time for a while now, but managing t…" at bounding box center [410, 158] width 269 height 78
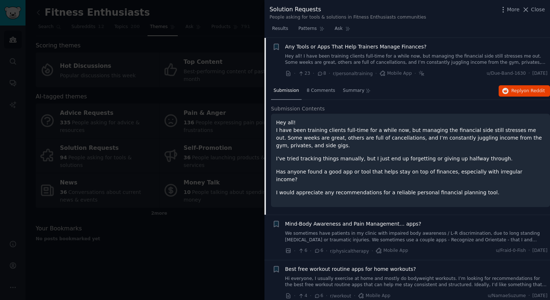
click at [293, 127] on p "Hey all! I have been training clients full-time for a while now, but managing t…" at bounding box center [410, 134] width 269 height 31
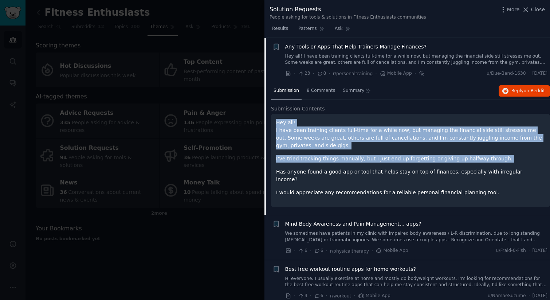
drag, startPoint x: 275, startPoint y: 122, endPoint x: 341, endPoint y: 167, distance: 79.7
click at [341, 166] on div "Hey all! I have been training clients full-time for a while now, but managing t…" at bounding box center [410, 160] width 279 height 93
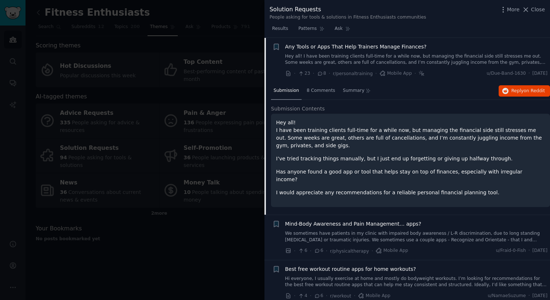
click at [356, 168] on p "Has anyone found a good app or tool that helps stay on top of finances, especia…" at bounding box center [410, 175] width 269 height 15
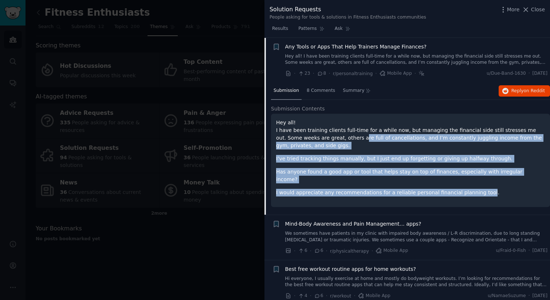
drag, startPoint x: 477, startPoint y: 185, endPoint x: 333, endPoint y: 136, distance: 151.7
click at [333, 136] on div "Hey all! I have been training clients full-time for a while now, but managing t…" at bounding box center [410, 158] width 269 height 78
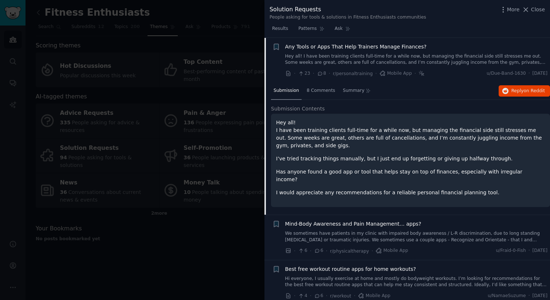
click at [316, 136] on p "Hey all! I have been training clients full-time for a while now, but managing t…" at bounding box center [410, 134] width 269 height 31
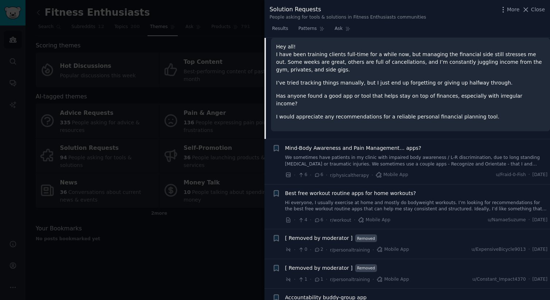
scroll to position [182, 0]
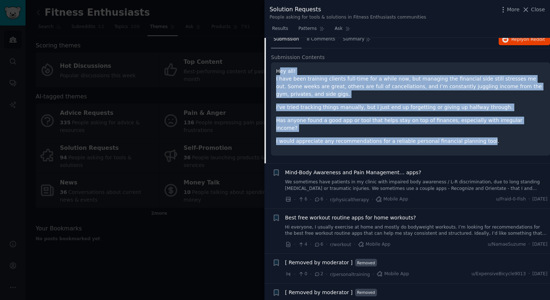
drag, startPoint x: 477, startPoint y: 134, endPoint x: 278, endPoint y: 72, distance: 208.3
click at [278, 72] on div "Hey all! I have been training clients full-time for a while now, but managing t…" at bounding box center [410, 106] width 269 height 78
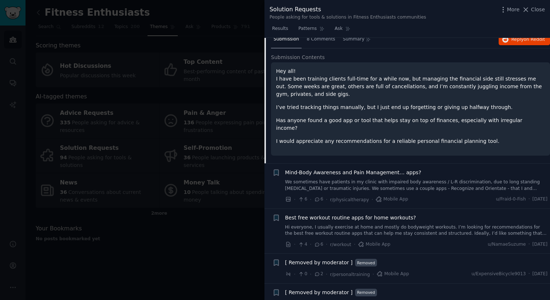
click at [274, 71] on div "Hey all! I have been training clients full-time for a while now, but managing t…" at bounding box center [410, 108] width 279 height 93
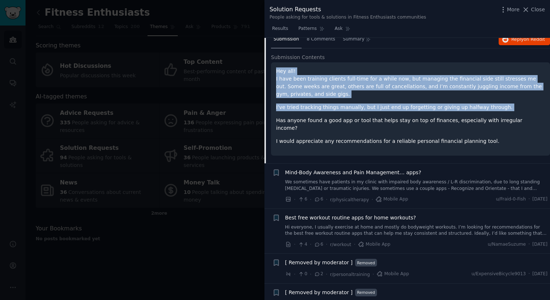
drag, startPoint x: 275, startPoint y: 70, endPoint x: 475, endPoint y: 122, distance: 206.4
click at [471, 119] on div "Hey all! I have been training clients full-time for a while now, but managing t…" at bounding box center [410, 108] width 279 height 93
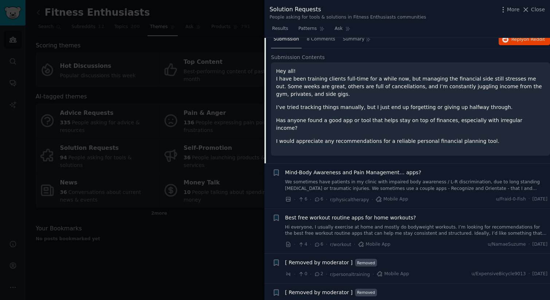
click at [484, 129] on div "Hey all! I have been training clients full-time for a while now, but managing t…" at bounding box center [410, 106] width 269 height 78
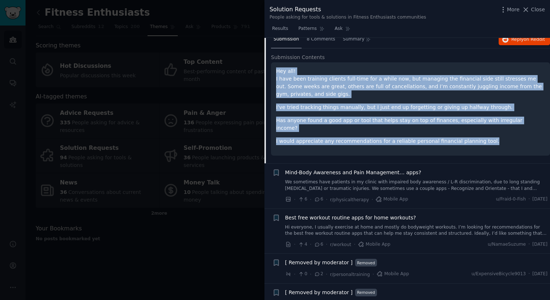
drag, startPoint x: 483, startPoint y: 132, endPoint x: 277, endPoint y: 69, distance: 215.8
click at [276, 69] on div "Hey all! I have been training clients full-time for a while now, but managing t…" at bounding box center [410, 106] width 269 height 78
copy div "Hey all! I have been training clients full-time for a while now, but managing t…"
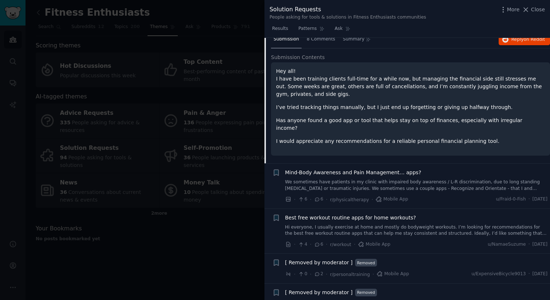
click at [206, 221] on div at bounding box center [275, 150] width 550 height 300
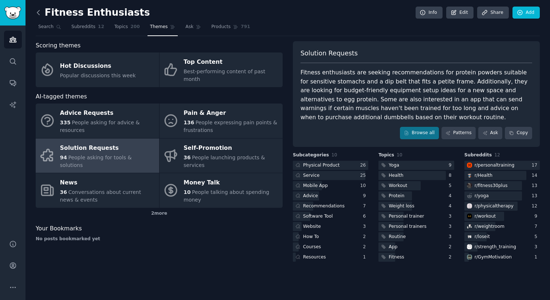
click at [40, 11] on icon at bounding box center [39, 13] width 8 height 8
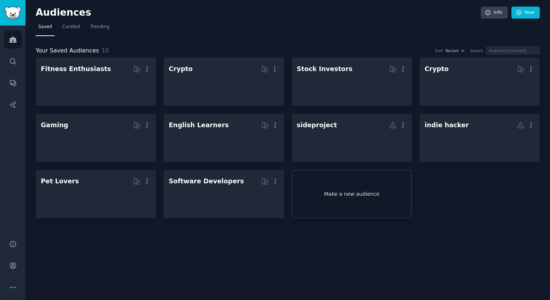
click at [315, 185] on link "Make a new audience" at bounding box center [351, 194] width 120 height 48
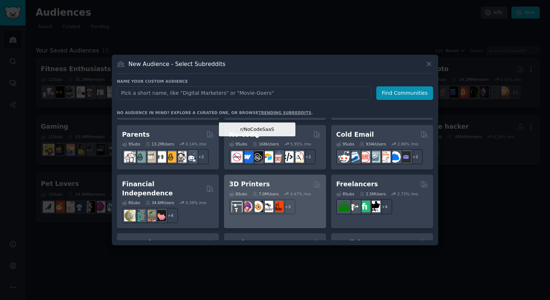
scroll to position [340, 0]
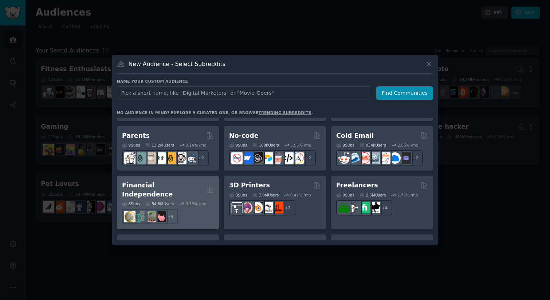
click at [179, 182] on h2 "Financial Independence" at bounding box center [163, 190] width 82 height 18
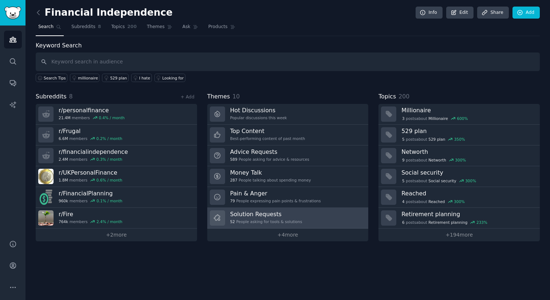
click at [256, 220] on div "52 People asking for tools & solutions" at bounding box center [266, 221] width 72 height 5
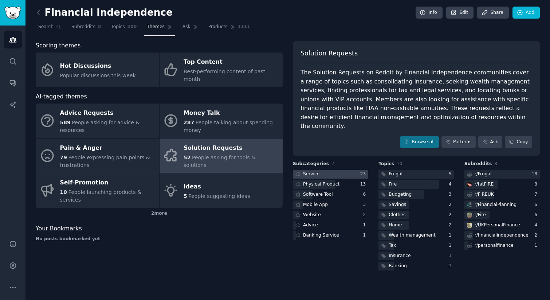
click at [346, 170] on div at bounding box center [330, 174] width 75 height 9
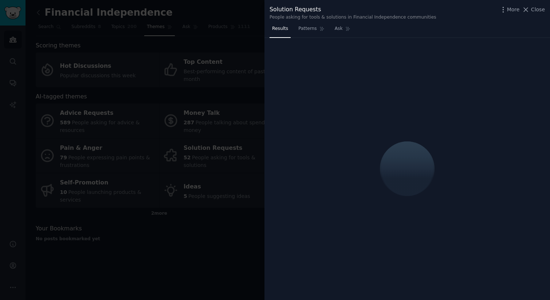
click at [251, 182] on div at bounding box center [275, 150] width 550 height 300
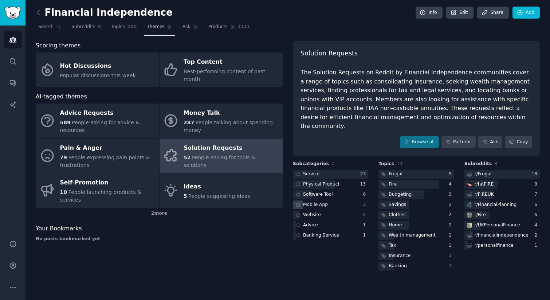
click at [315, 201] on div "Mobile App" at bounding box center [315, 204] width 25 height 7
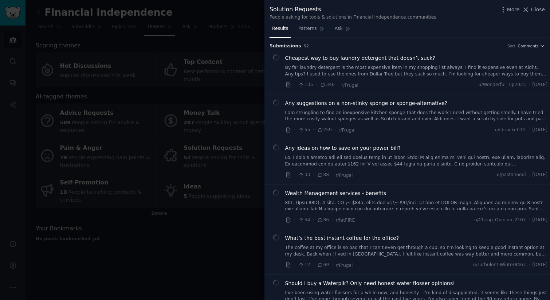
click at [251, 205] on div at bounding box center [275, 150] width 550 height 300
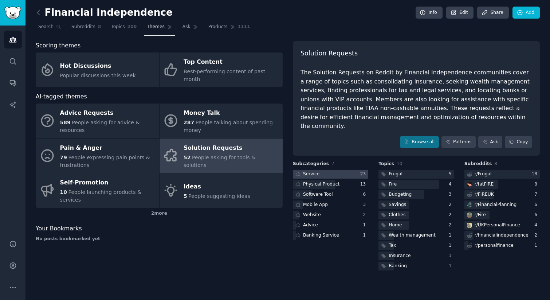
click at [332, 170] on div at bounding box center [330, 174] width 75 height 9
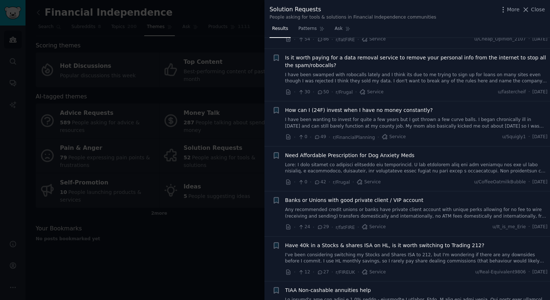
scroll to position [92, 0]
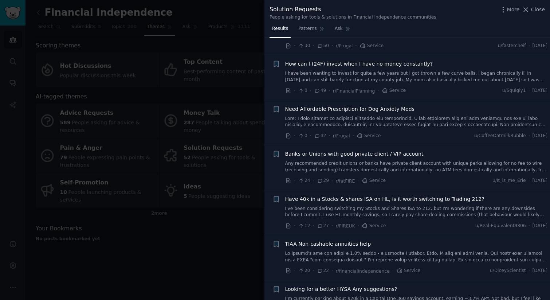
click at [361, 107] on span "Need Affordable Prescription for Dog Anxiety Meds" at bounding box center [349, 109] width 129 height 8
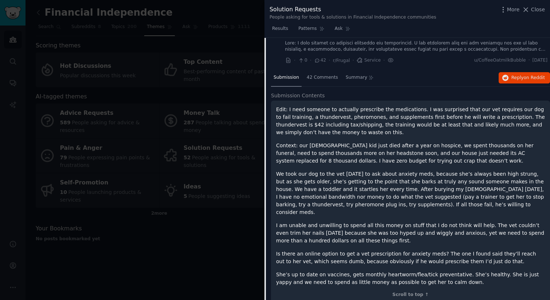
scroll to position [116, 0]
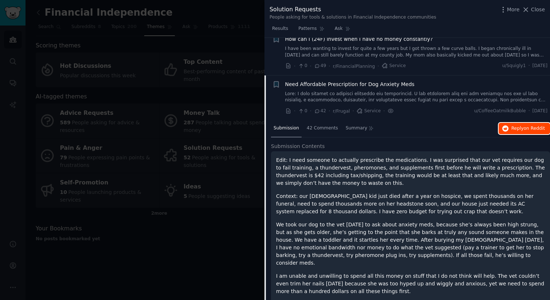
click at [506, 126] on icon "button" at bounding box center [505, 128] width 7 height 7
click at [328, 94] on link at bounding box center [416, 97] width 262 height 13
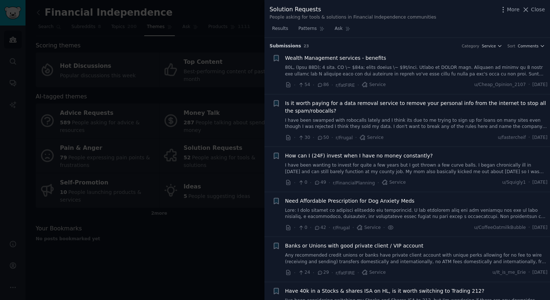
click at [376, 60] on span "Wealth Management services - benefits" at bounding box center [335, 58] width 101 height 8
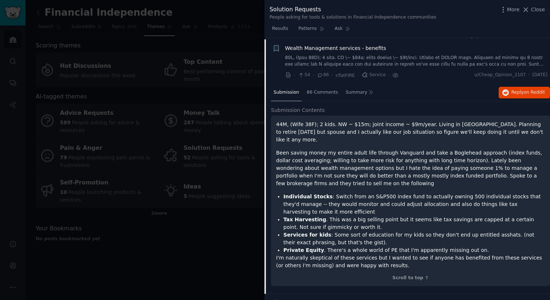
scroll to position [11, 0]
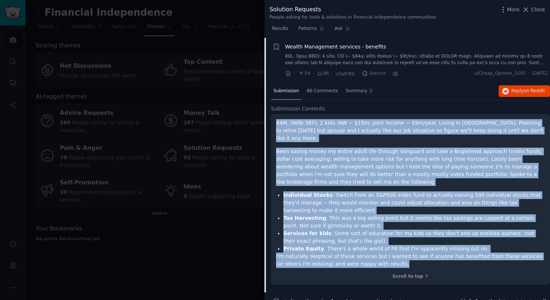
drag, startPoint x: 393, startPoint y: 257, endPoint x: 274, endPoint y: 123, distance: 179.4
click at [274, 123] on div "44M, (Wife 38F); 2 kids. NW ~ $15m; joint income ~ $9m/year. Living in VHCOL ci…" at bounding box center [410, 199] width 279 height 171
copy div "44M, (Wife 38F); 2 kids. NW ~ $15m; joint income ~ $9m/year. Living in VHCOL ci…"
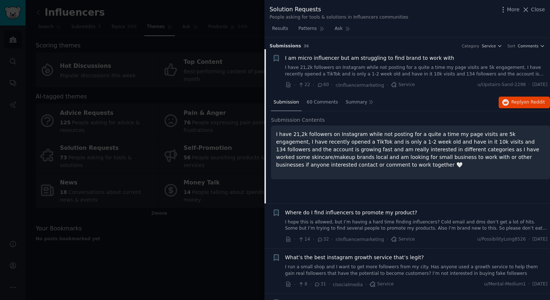
click at [197, 37] on div at bounding box center [275, 150] width 550 height 300
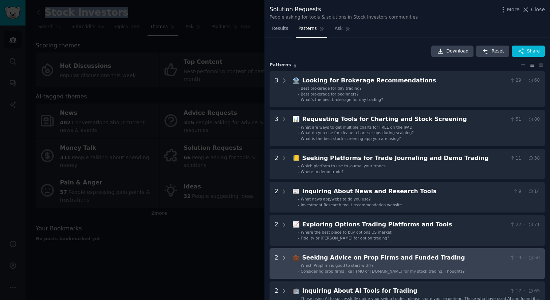
scroll to position [168, 0]
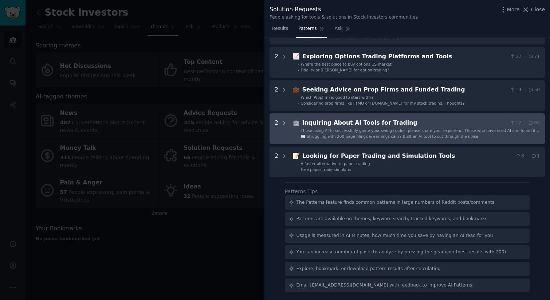
click at [360, 132] on span "Those using AI to successfully guide your swing trades, please share your exper…" at bounding box center [420, 132] width 238 height 9
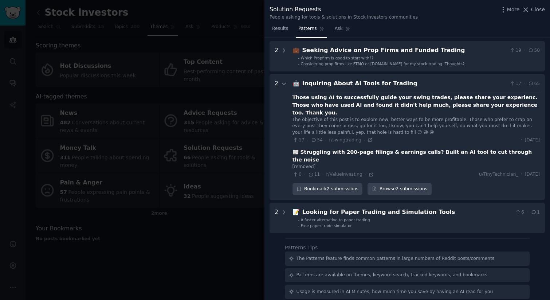
scroll to position [243, 0]
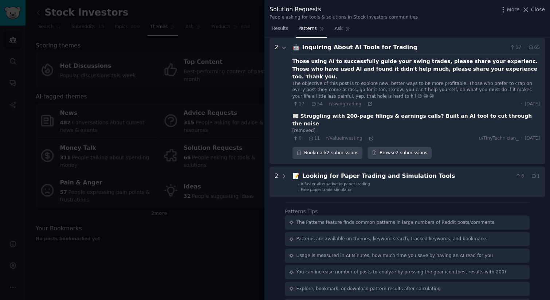
click at [339, 64] on div "Those using AI to successfully guide your swing trades, please share your exper…" at bounding box center [415, 68] width 247 height 23
click at [369, 101] on div "17 · 54 · r/swingtrading ·" at bounding box center [332, 104] width 80 height 7
click at [367, 101] on icon at bounding box center [369, 103] width 5 height 5
